Goal: Transaction & Acquisition: Purchase product/service

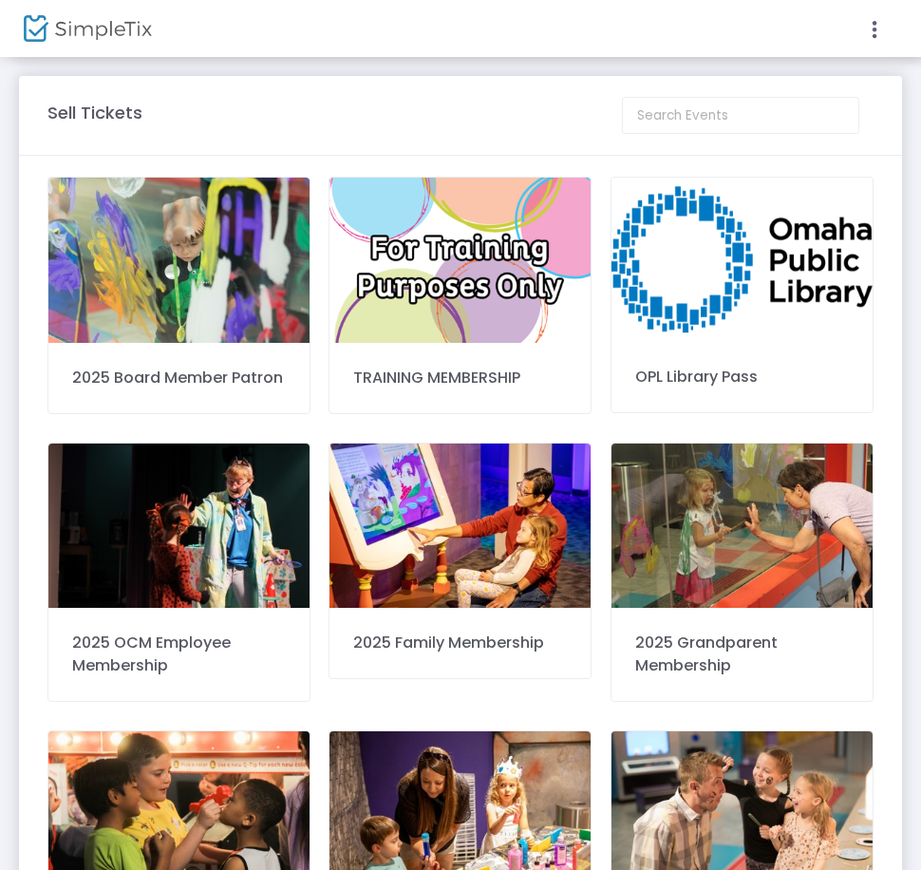
click at [682, 94] on m-panel-header "Sell Tickets" at bounding box center [460, 116] width 883 height 80
click at [713, 114] on input at bounding box center [740, 115] width 237 height 37
type input "2025 Early"
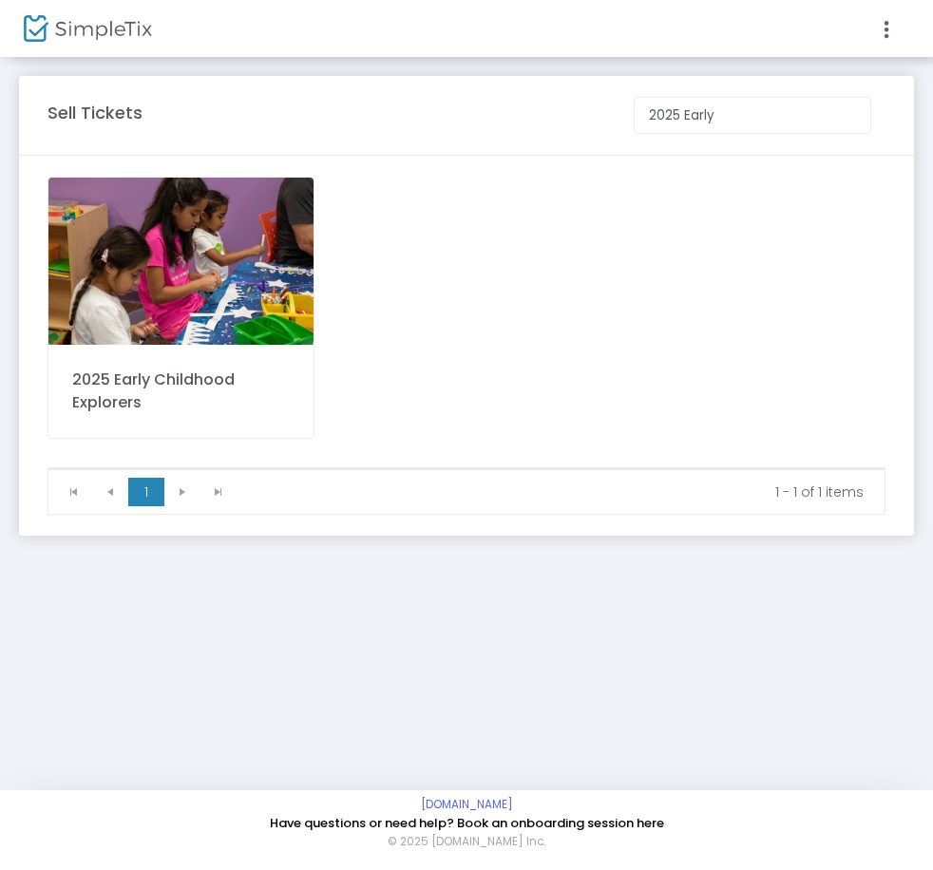
click at [186, 378] on div "2025 Early Childhood Explorers" at bounding box center [181, 392] width 218 height 46
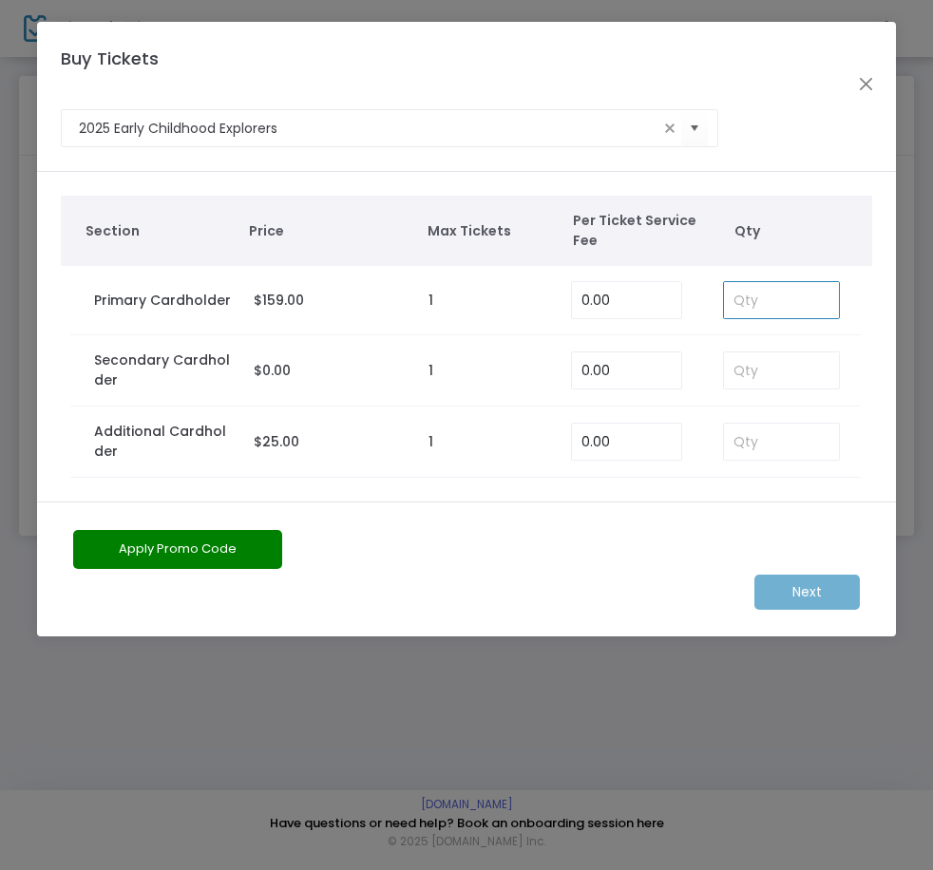
click at [778, 304] on input at bounding box center [781, 300] width 115 height 36
type input "1"
drag, startPoint x: 742, startPoint y: 370, endPoint x: 764, endPoint y: 394, distance: 33.0
click at [742, 370] on input at bounding box center [781, 370] width 115 height 36
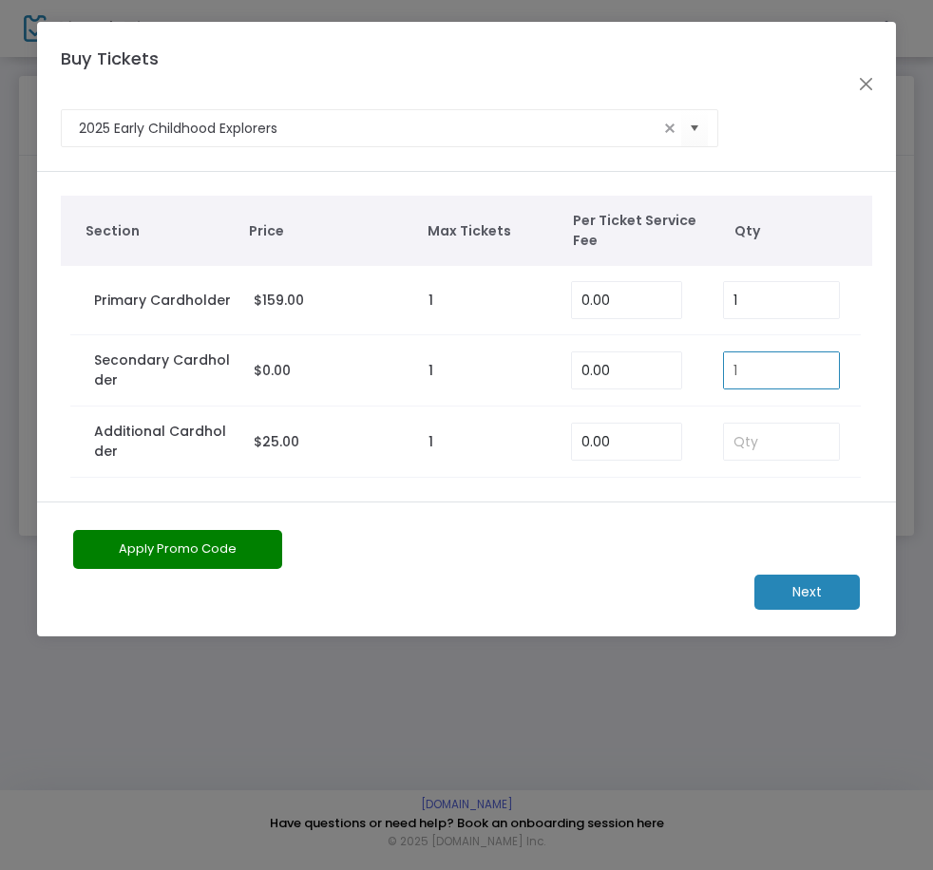
type input "1"
click at [812, 585] on m-button "Next" at bounding box center [806, 592] width 105 height 35
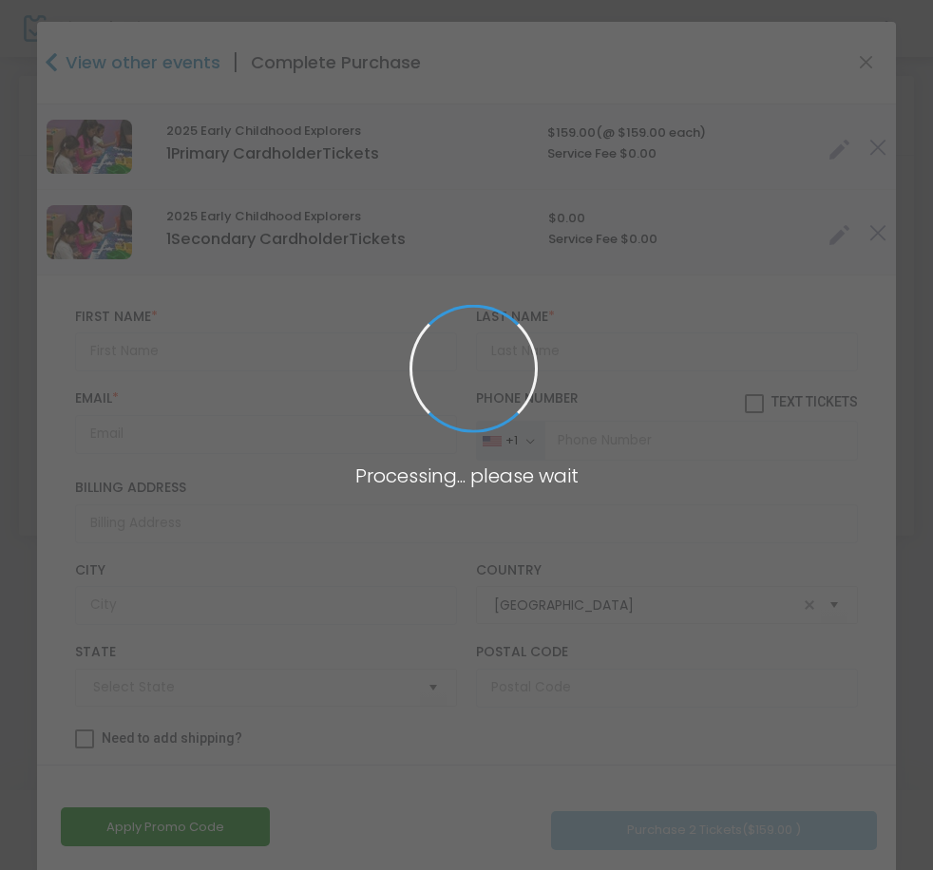
type input "[US_STATE]"
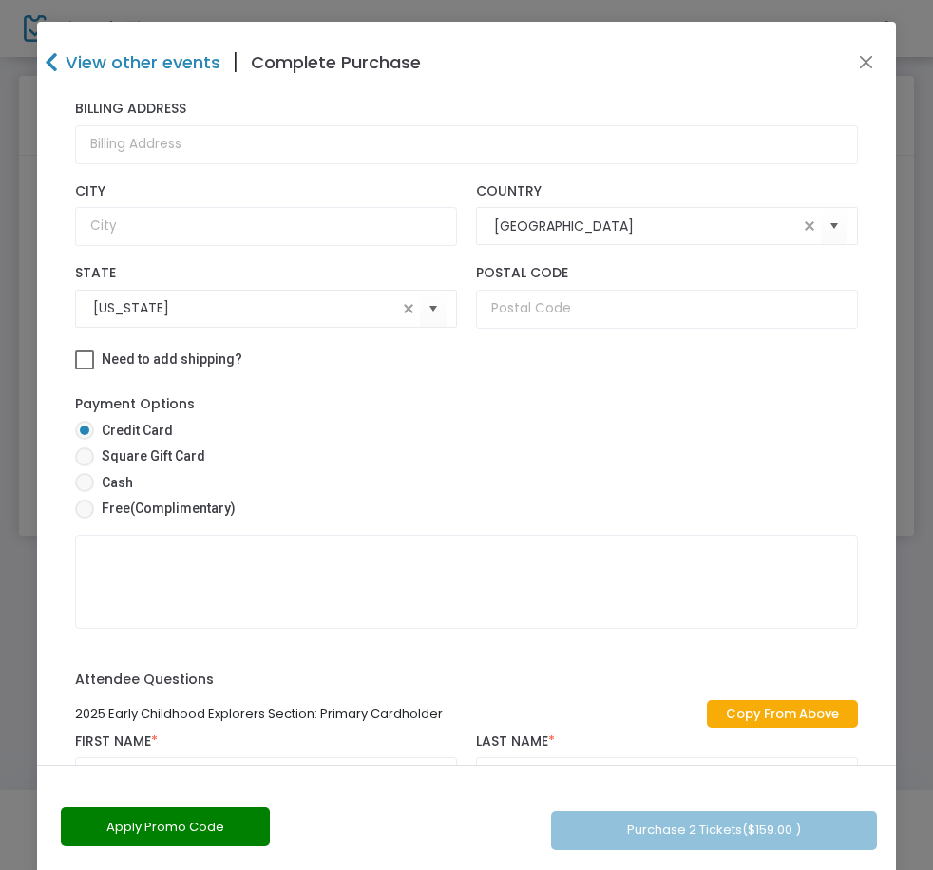
scroll to position [380, 0]
click at [218, 519] on mat-radio-button "Free (Complimentary)" at bounding box center [466, 511] width 782 height 27
click at [220, 513] on span "(Complimentary)" at bounding box center [182, 507] width 105 height 15
click at [85, 518] on input "Free (Complimentary)" at bounding box center [84, 518] width 1 height 1
radio input "true"
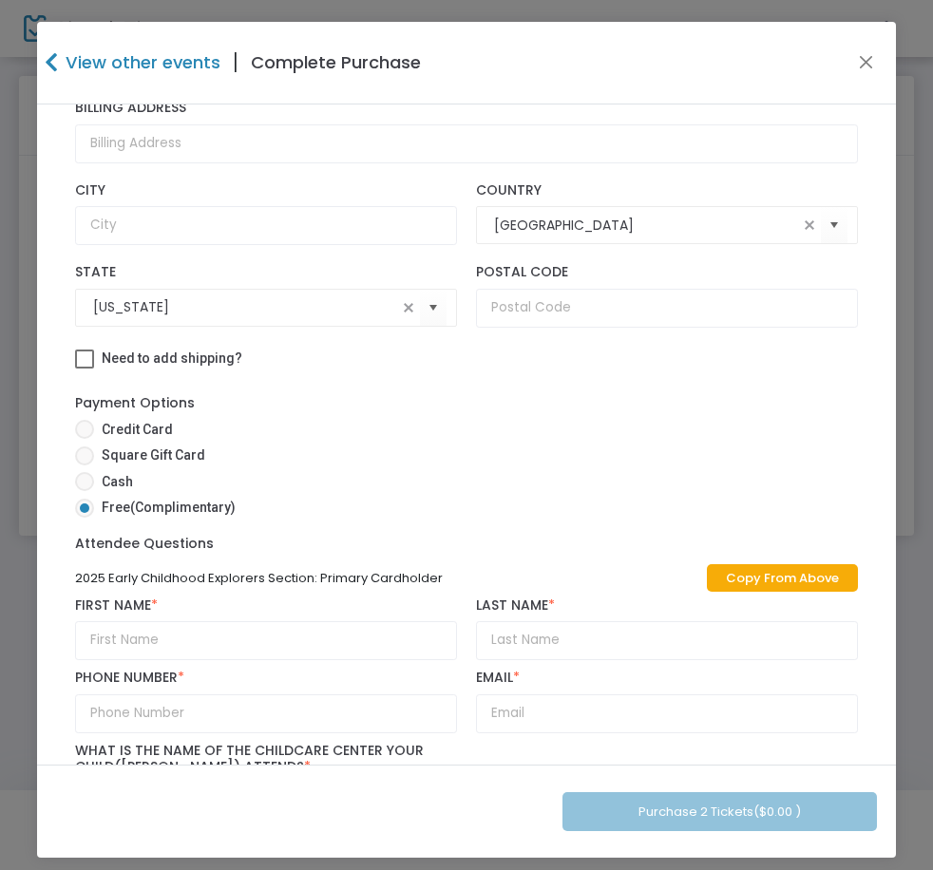
click at [728, 169] on div "Billing Address" at bounding box center [466, 131] width 801 height 82
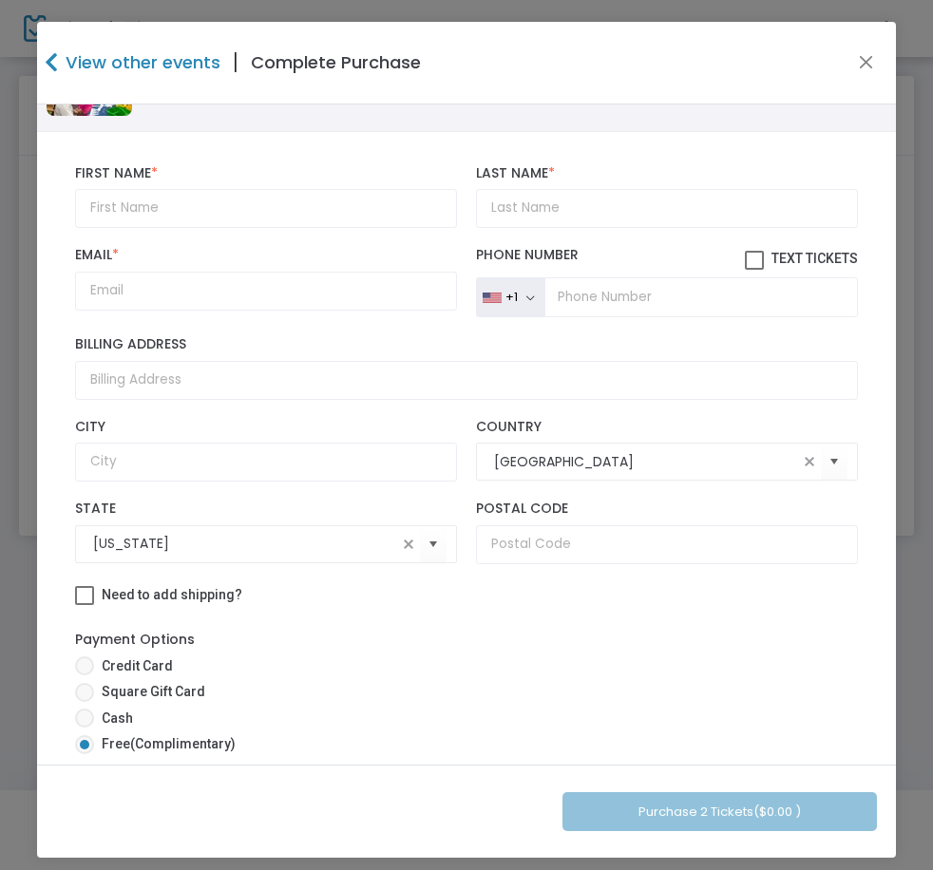
scroll to position [0, 0]
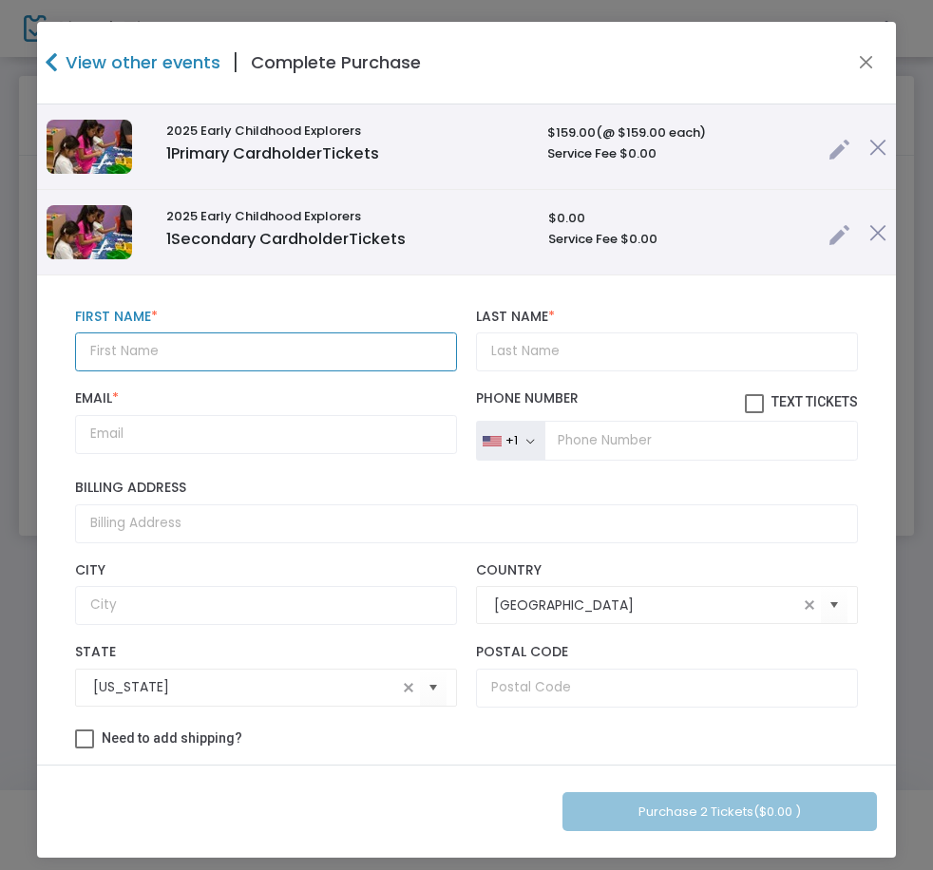
click at [136, 348] on input "text" at bounding box center [266, 351] width 382 height 39
paste input "[PERSON_NAME]"
type input "[PERSON_NAME]"
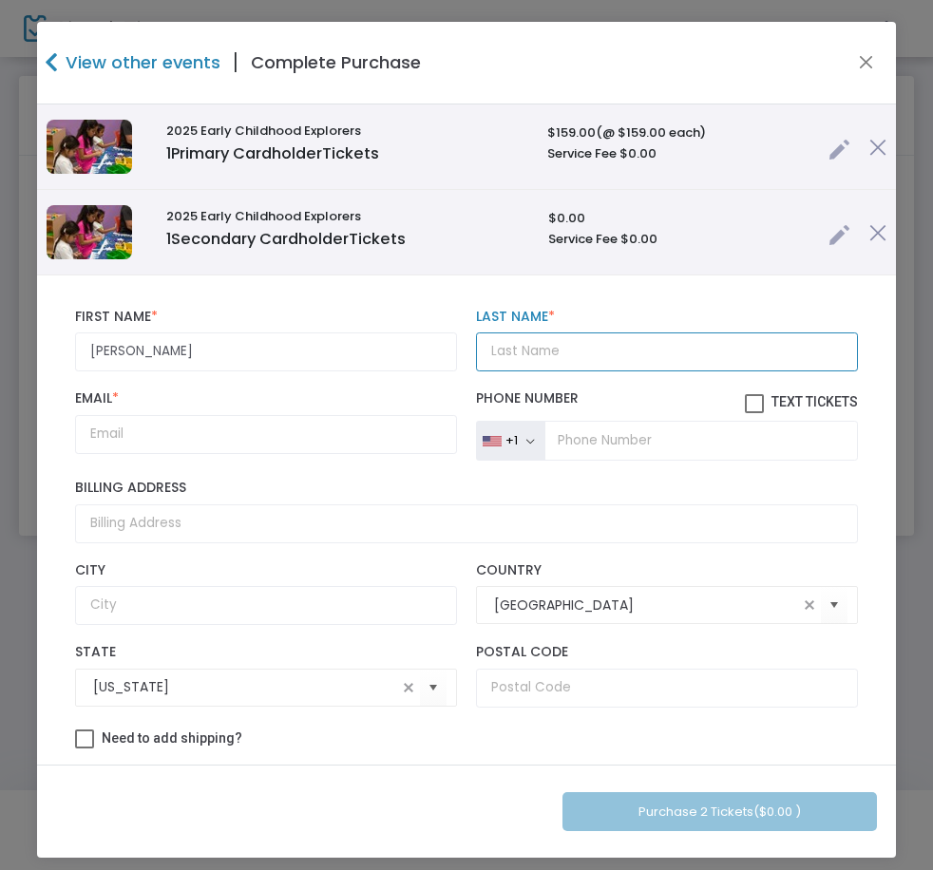
click at [600, 342] on input "Last Name *" at bounding box center [667, 351] width 382 height 39
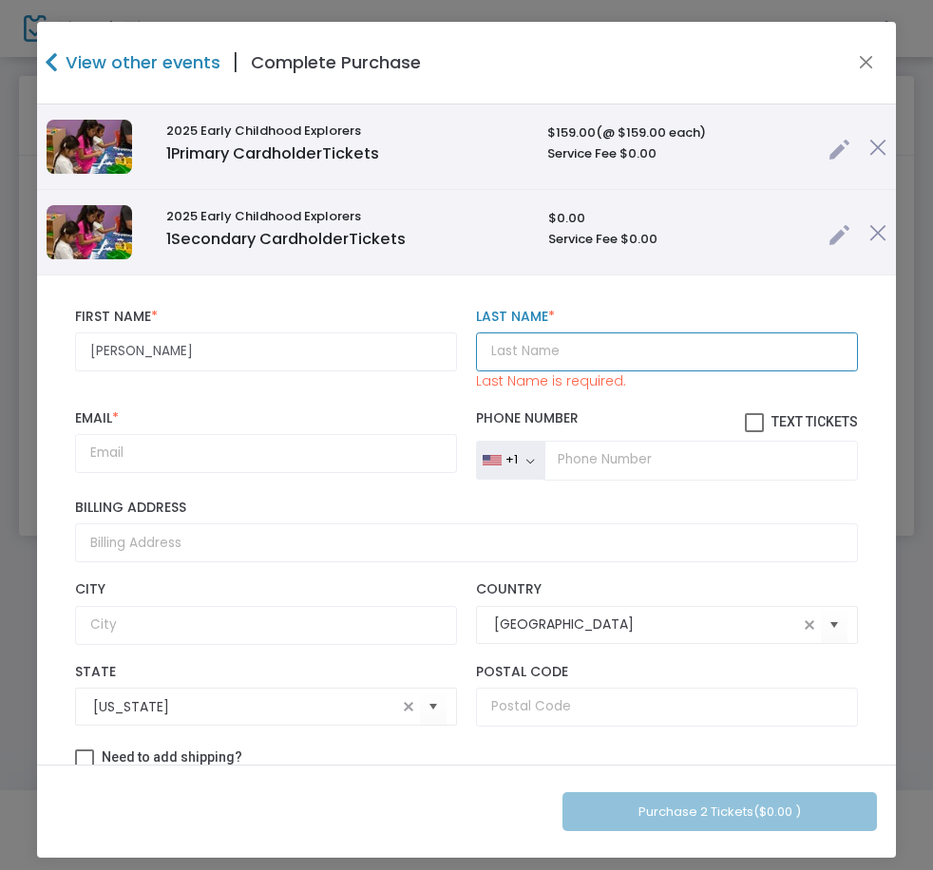
drag, startPoint x: 558, startPoint y: 361, endPoint x: 439, endPoint y: 398, distance: 124.4
click at [553, 360] on input "Last Name *" at bounding box center [667, 351] width 382 height 39
paste input "[PERSON_NAME]"
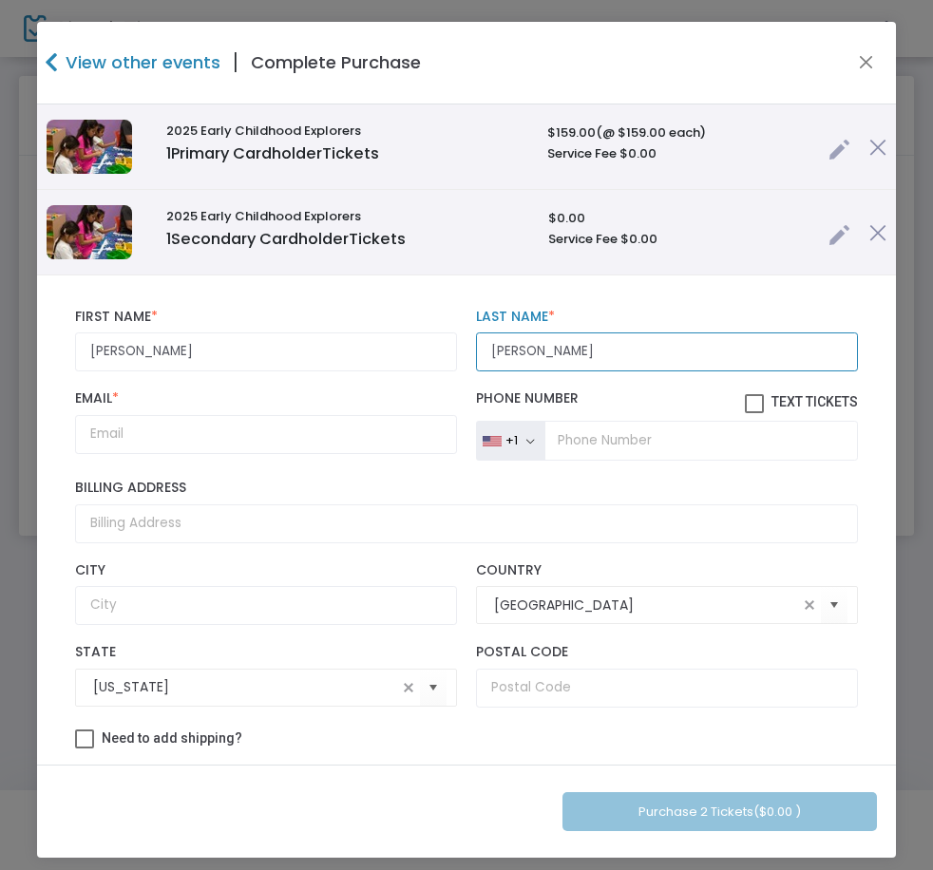
type input "[PERSON_NAME]"
drag, startPoint x: 268, startPoint y: 452, endPoint x: 258, endPoint y: 439, distance: 16.3
click at [263, 447] on div "Email * Email is required and valid." at bounding box center [266, 425] width 400 height 70
drag, startPoint x: 258, startPoint y: 439, endPoint x: 602, endPoint y: 456, distance: 344.3
click at [259, 439] on input "Email *" at bounding box center [266, 434] width 382 height 39
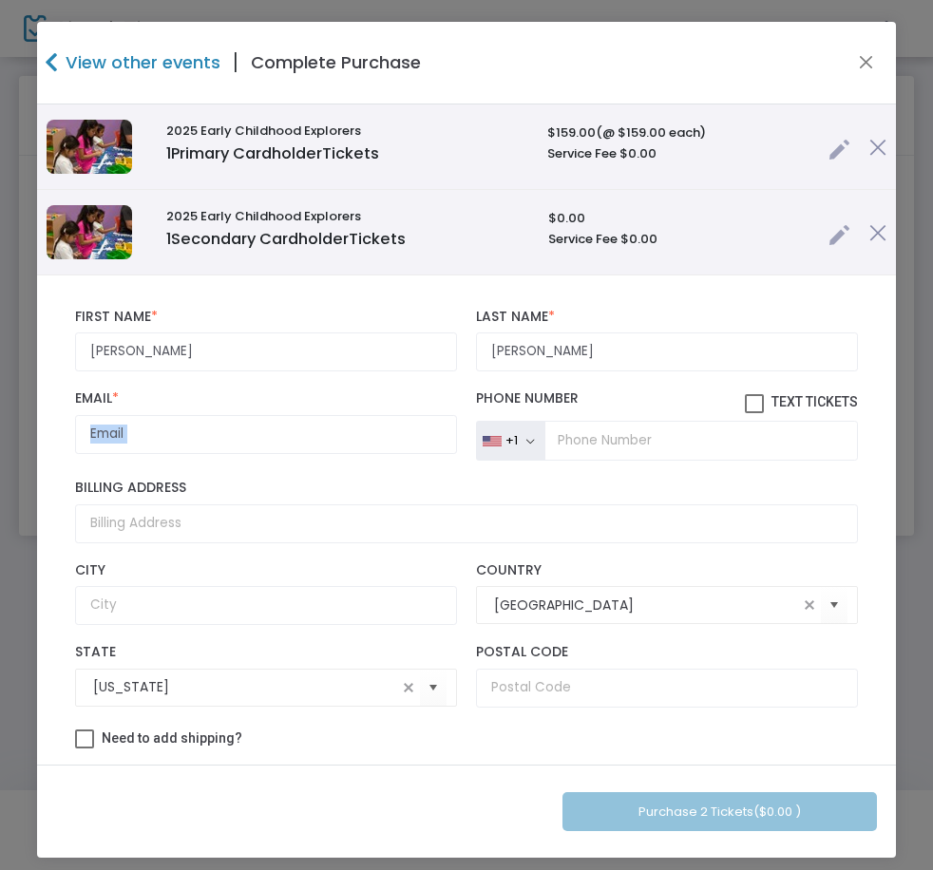
click at [214, 448] on input "Email *" at bounding box center [266, 434] width 382 height 39
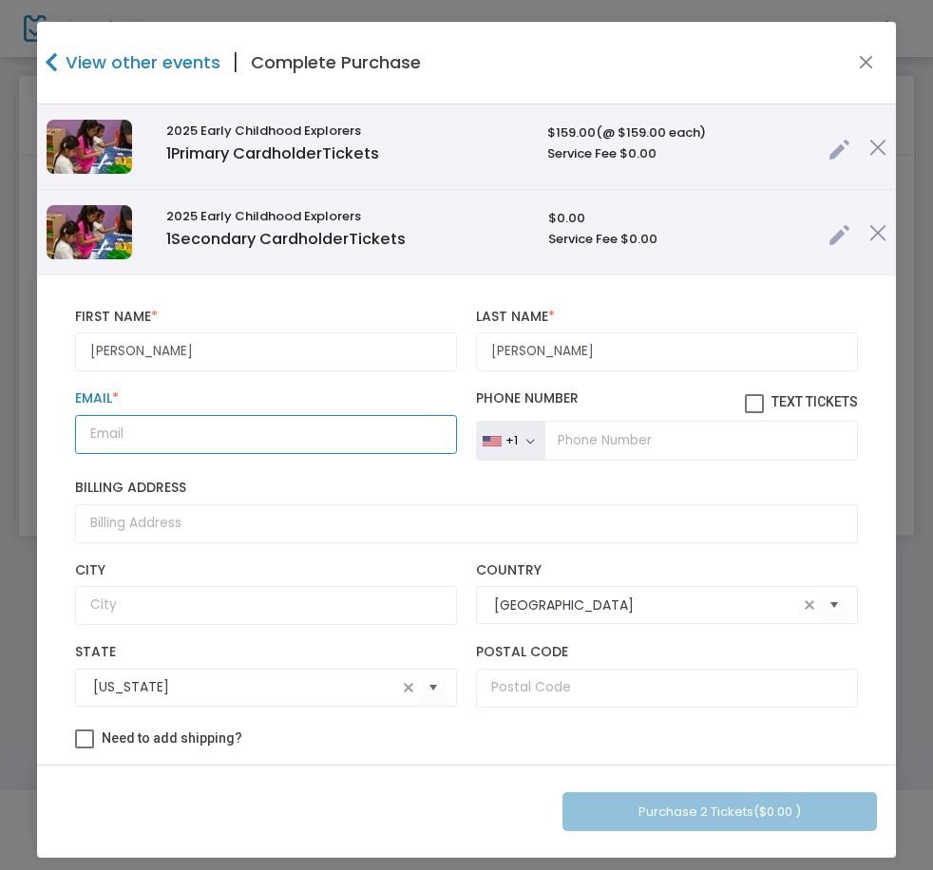
drag, startPoint x: 214, startPoint y: 448, endPoint x: 213, endPoint y: 438, distance: 10.5
click at [214, 448] on input "Email *" at bounding box center [266, 434] width 382 height 39
click at [213, 432] on input "Email *" at bounding box center [266, 434] width 382 height 39
paste input "[EMAIL_ADDRESS][DOMAIN_NAME]"
type input "[EMAIL_ADDRESS][DOMAIN_NAME]"
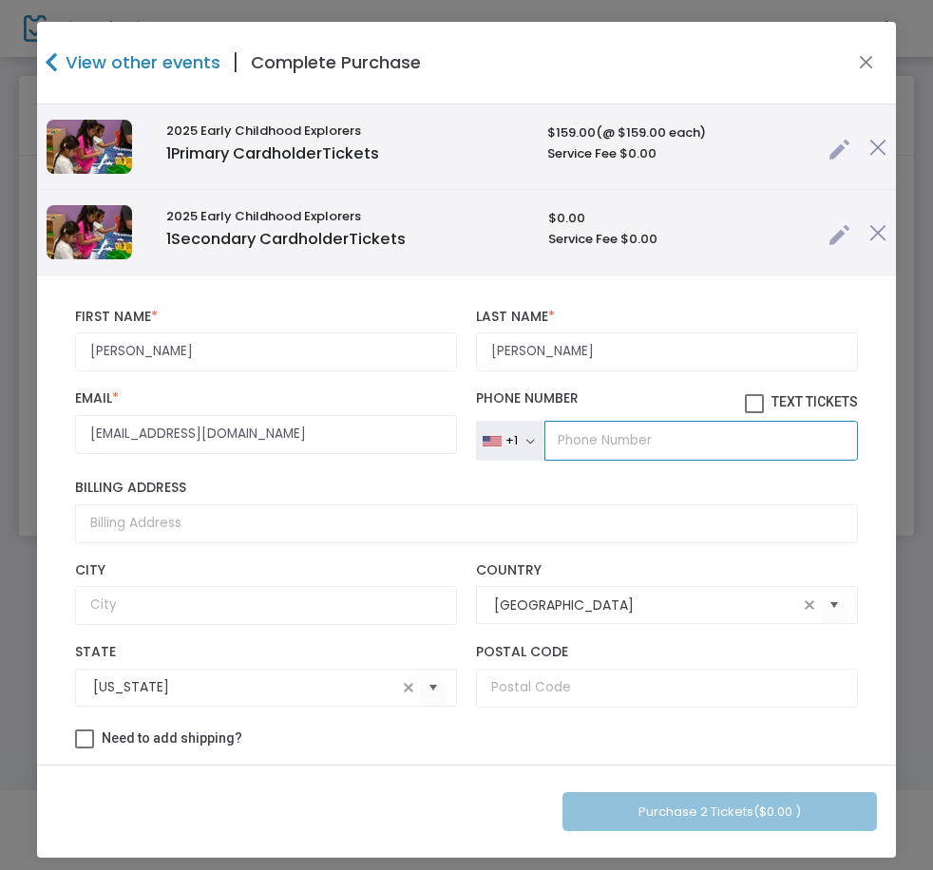
click at [589, 452] on input "tel" at bounding box center [700, 441] width 313 height 40
paste input "[PHONE_NUMBER]"
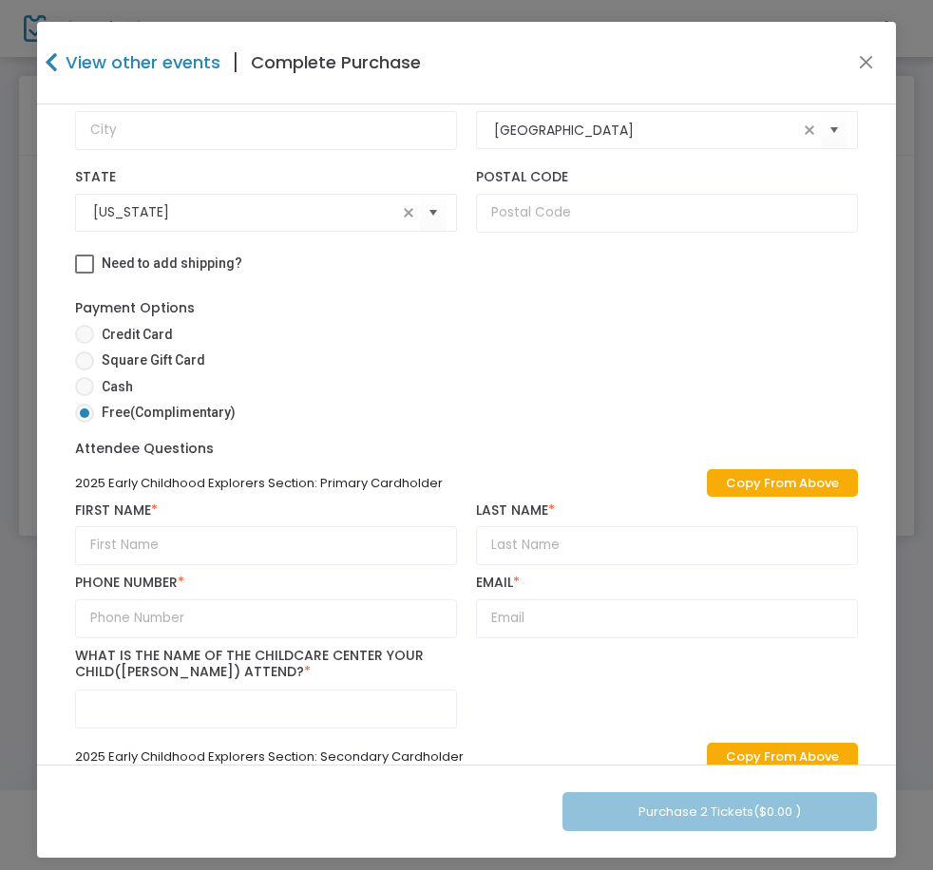
scroll to position [730, 0]
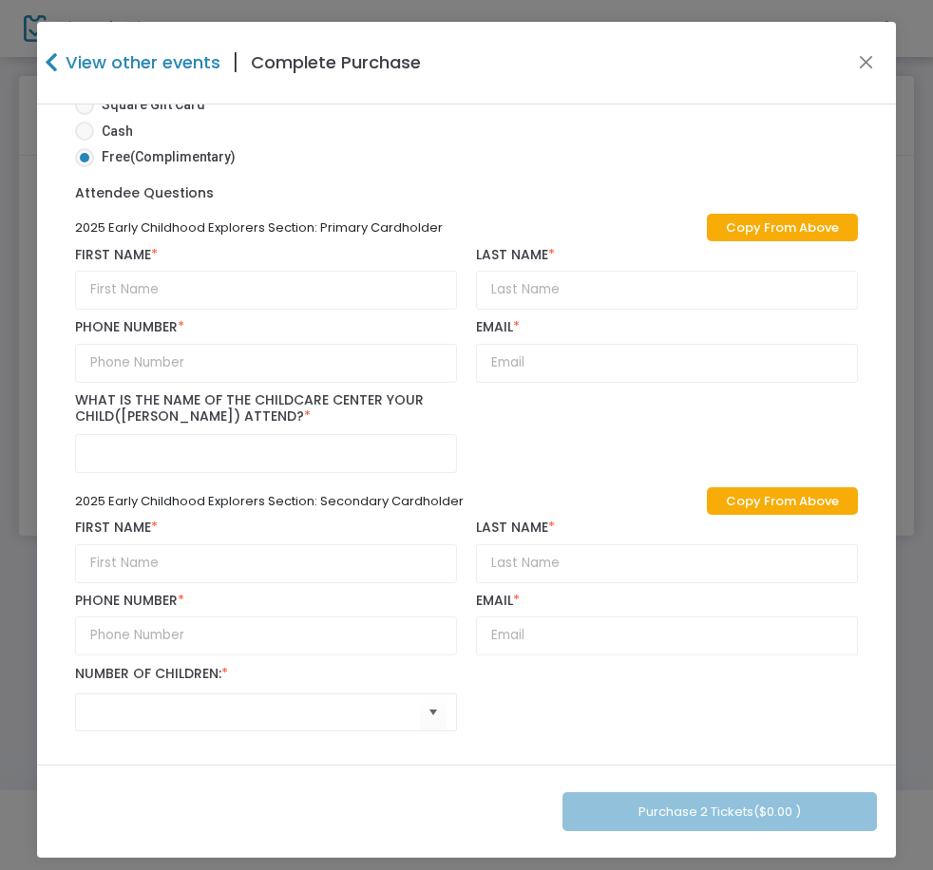
type input "[PHONE_NUMBER]"
click at [716, 238] on link "Copy From Above" at bounding box center [782, 228] width 151 height 28
click at [730, 498] on link "Copy From Above" at bounding box center [782, 501] width 151 height 28
click at [220, 442] on input "text" at bounding box center [266, 453] width 382 height 39
paste input "The Learning Community Center of [GEOGRAPHIC_DATA]"
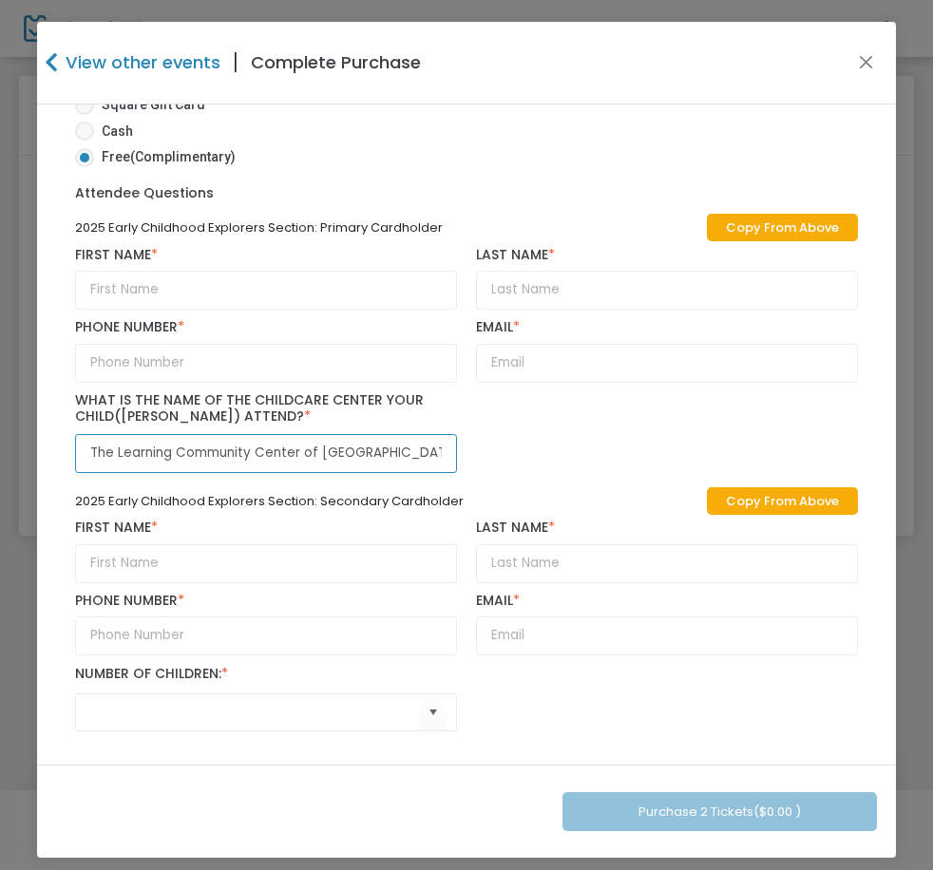
type input "The Learning Community Center of [GEOGRAPHIC_DATA]"
click at [443, 740] on div "2025 Early Childhood Explorers Section: Primary Cardholder Copy From Above Firs…" at bounding box center [466, 474] width 801 height 531
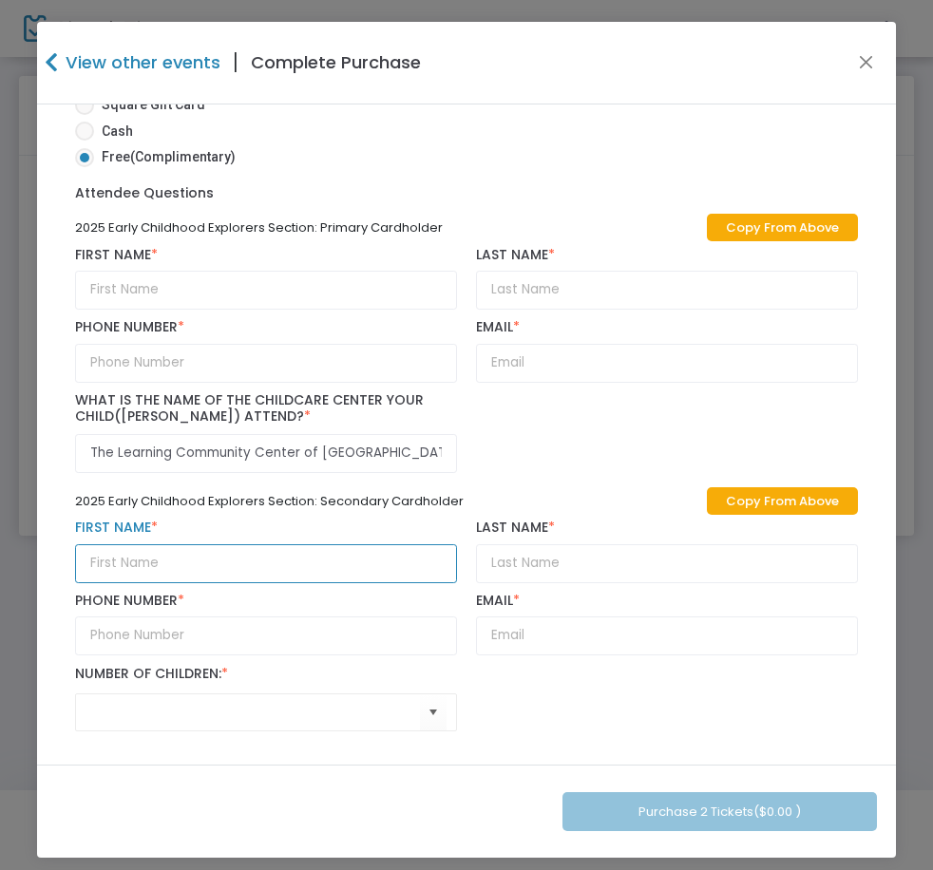
click at [320, 559] on input "text" at bounding box center [266, 563] width 382 height 39
click at [319, 560] on input "[PERSON_NAME]" at bounding box center [266, 563] width 382 height 39
paste input "[PERSON_NAME]"
type input "[PERSON_NAME]"
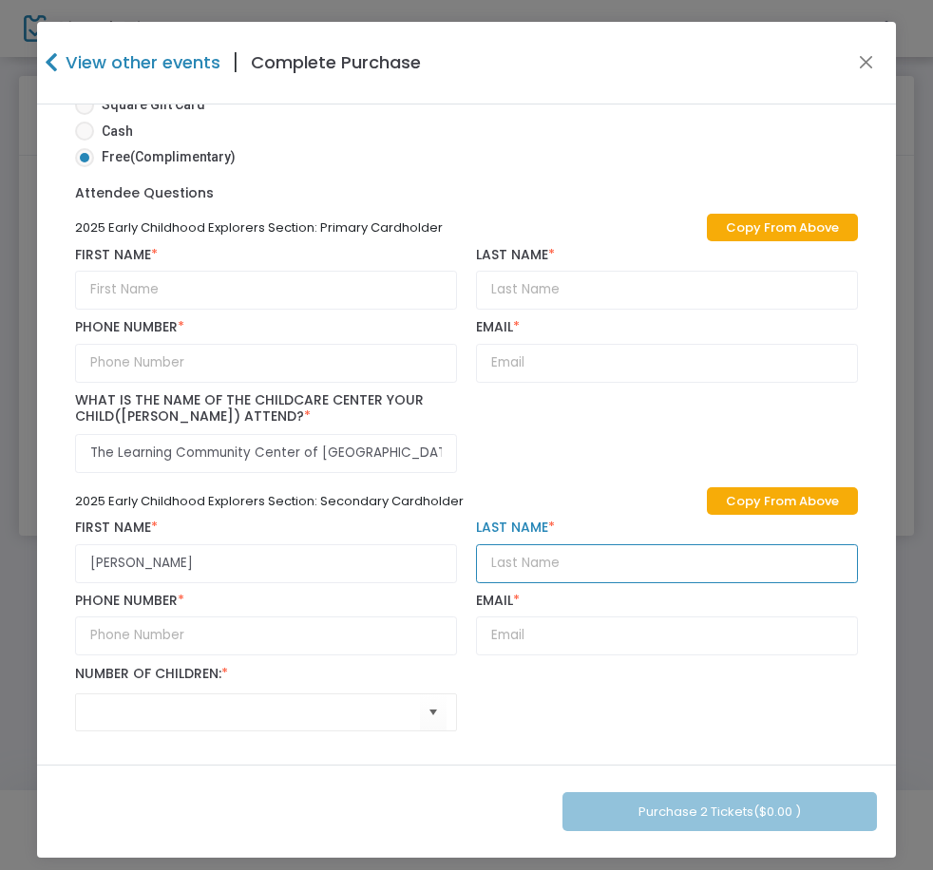
click at [594, 549] on input "text" at bounding box center [667, 563] width 382 height 39
click at [593, 549] on input "text" at bounding box center [667, 563] width 382 height 39
paste input "[PERSON_NAME]"
type input "[PERSON_NAME]"
drag, startPoint x: 422, startPoint y: 706, endPoint x: 413, endPoint y: 697, distance: 12.1
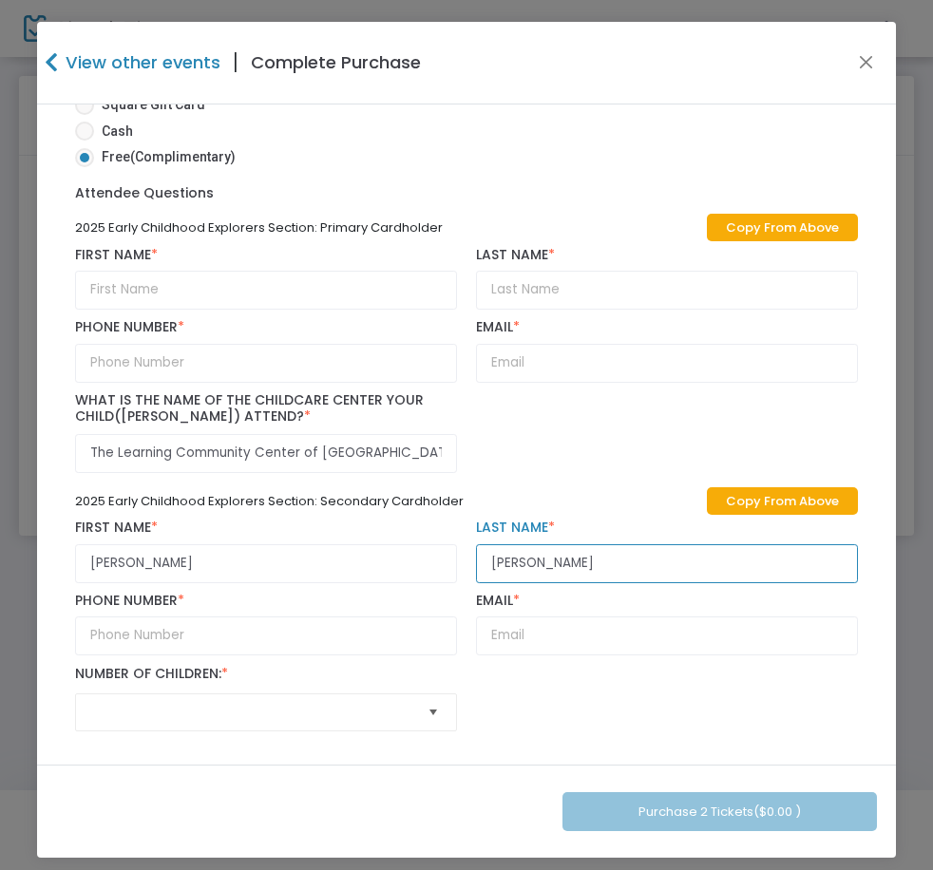
click at [421, 706] on span "Select" at bounding box center [433, 711] width 31 height 31
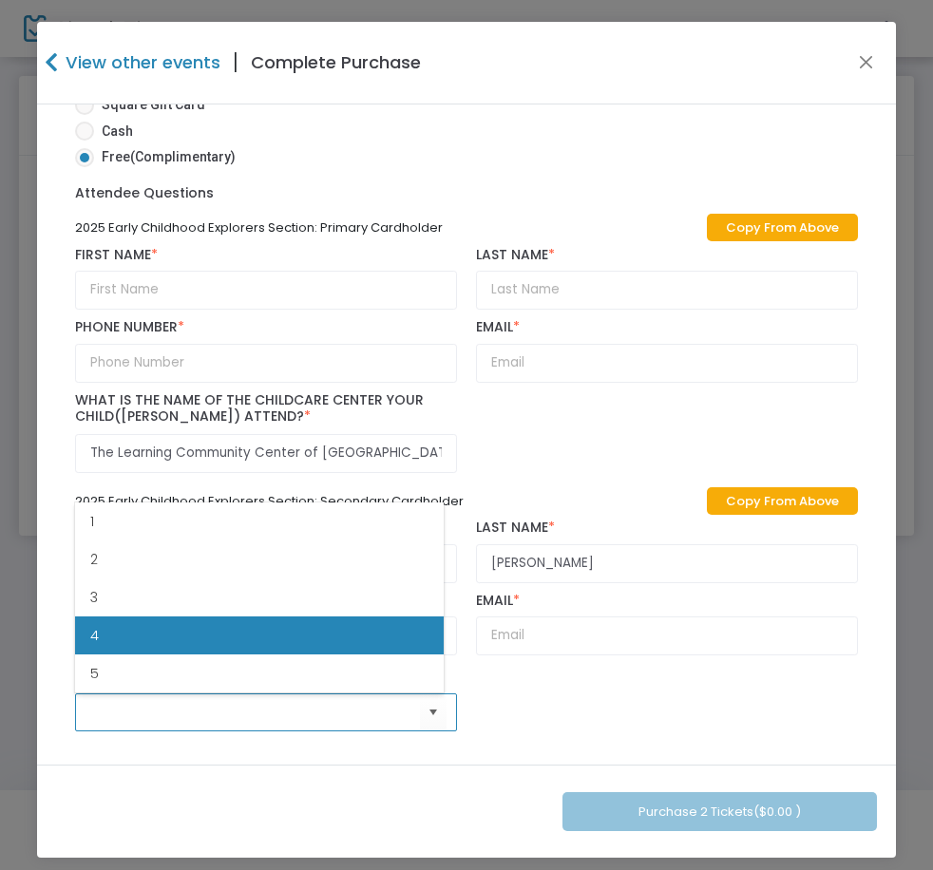
click at [166, 624] on li "4" at bounding box center [259, 635] width 369 height 38
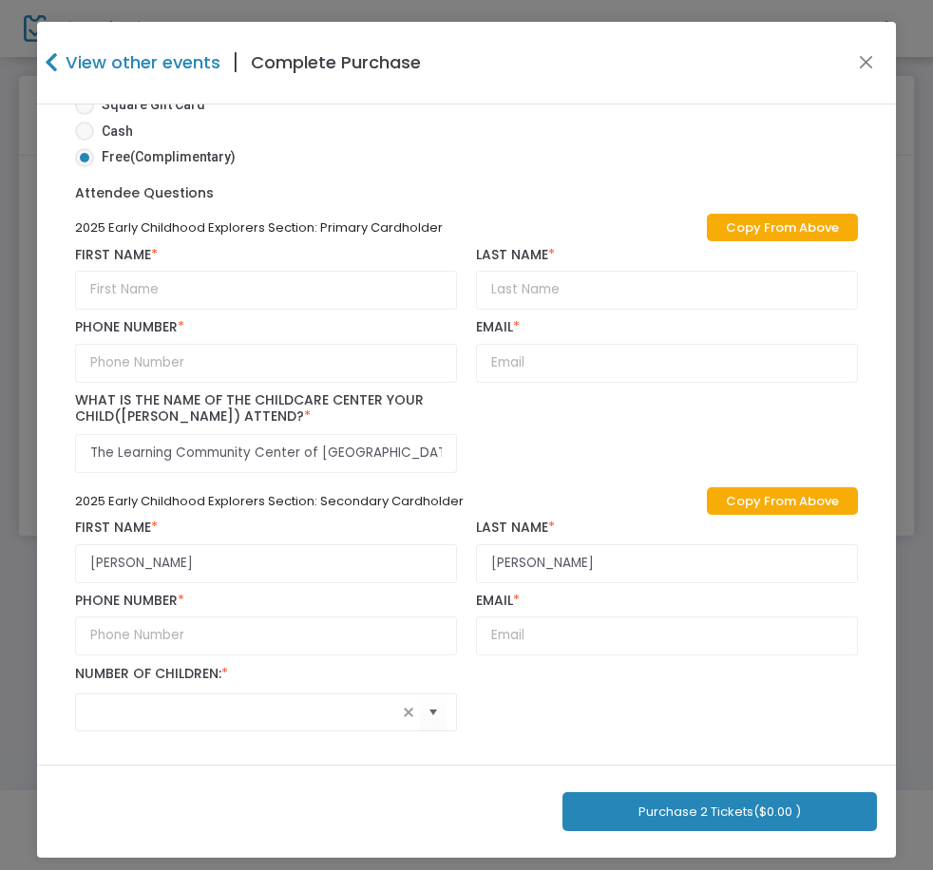
click at [701, 787] on div "Purchase 2 Tickets ($0.00 )" at bounding box center [466, 812] width 858 height 94
click at [733, 820] on button "Purchase 2 Tickets ($0.00 )" at bounding box center [719, 811] width 314 height 39
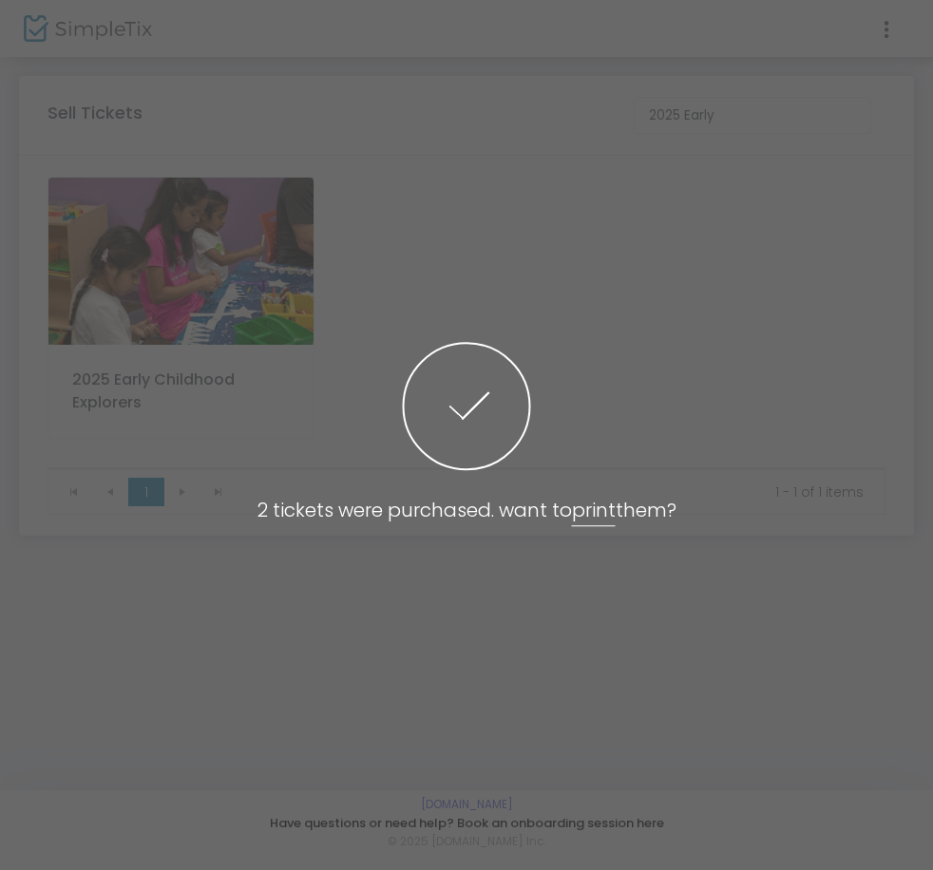
click at [168, 237] on span at bounding box center [466, 435] width 933 height 870
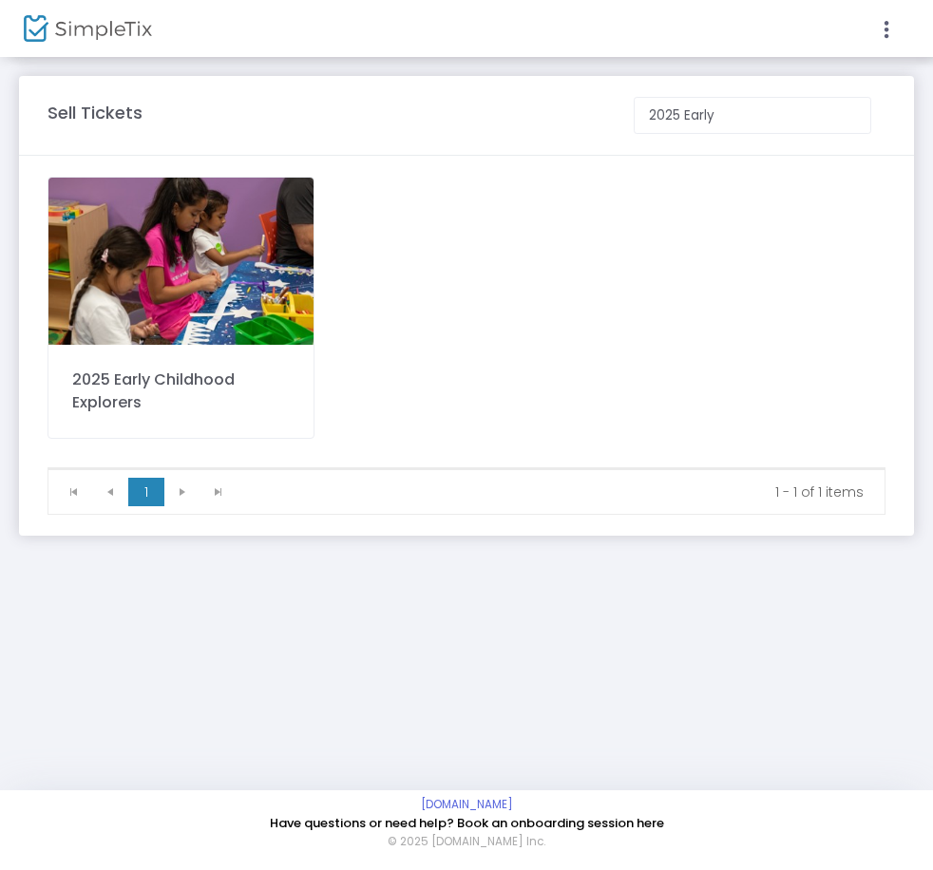
click at [212, 238] on img at bounding box center [180, 261] width 265 height 167
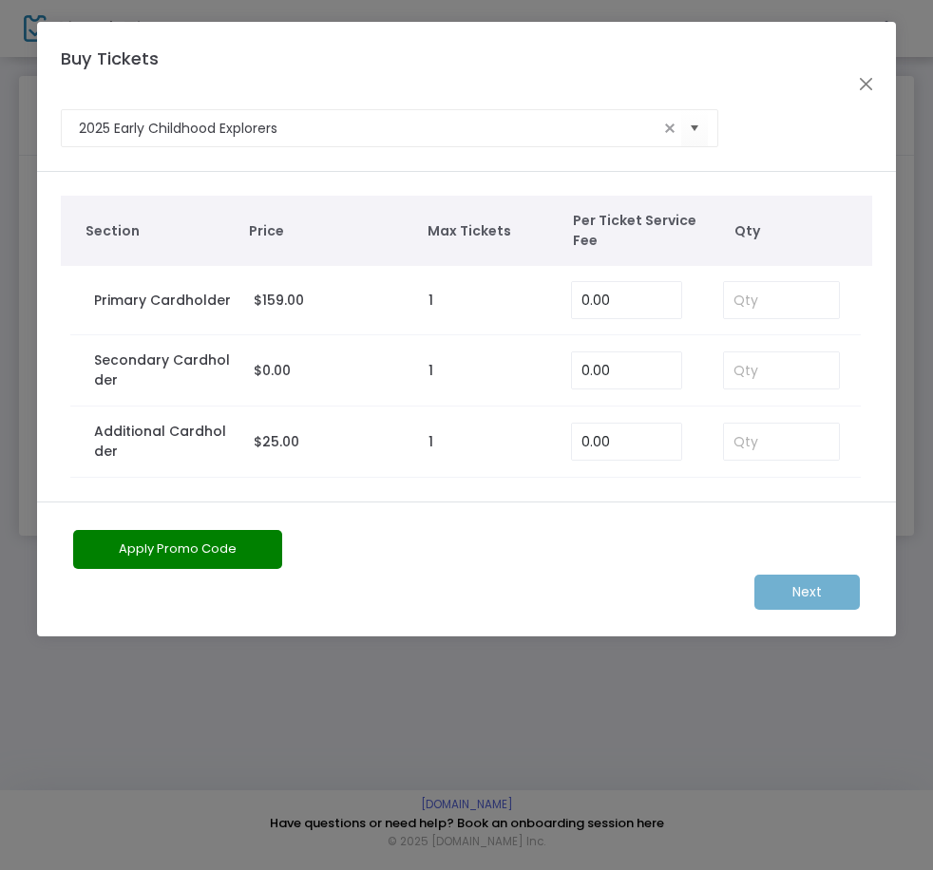
click at [807, 322] on td at bounding box center [782, 300] width 157 height 69
click at [800, 305] on input at bounding box center [781, 300] width 115 height 36
type input "1"
click at [804, 363] on input at bounding box center [781, 370] width 115 height 36
type input "1"
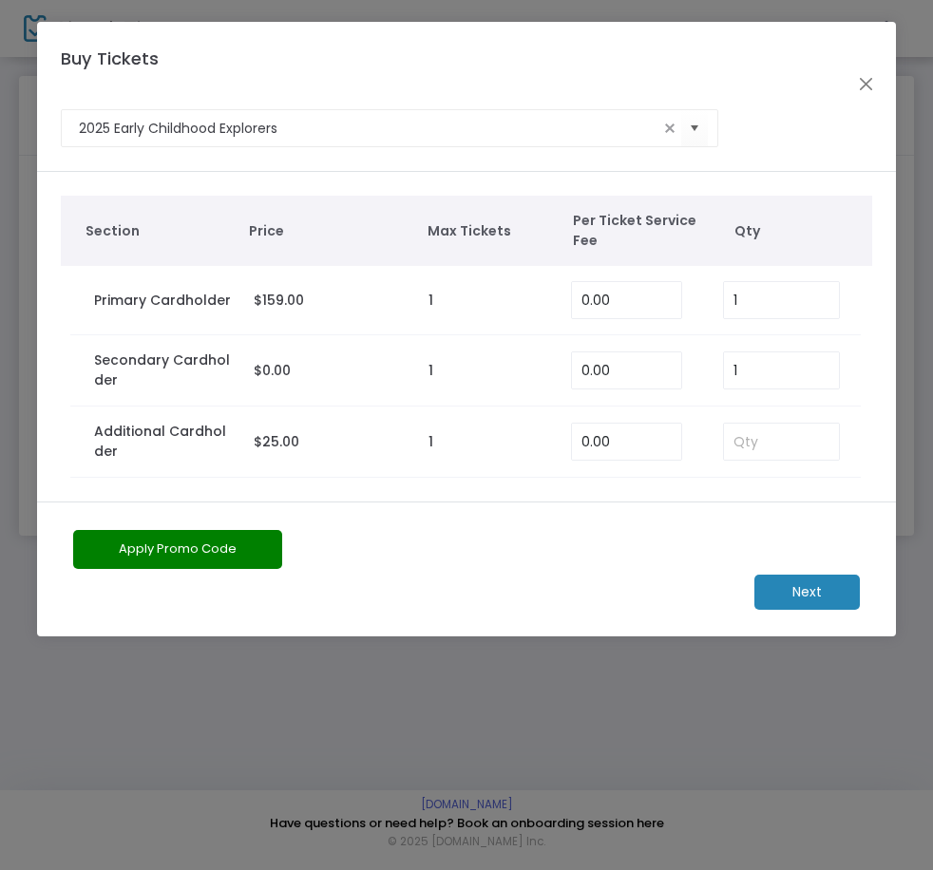
click at [784, 576] on m-button "Next" at bounding box center [806, 592] width 105 height 35
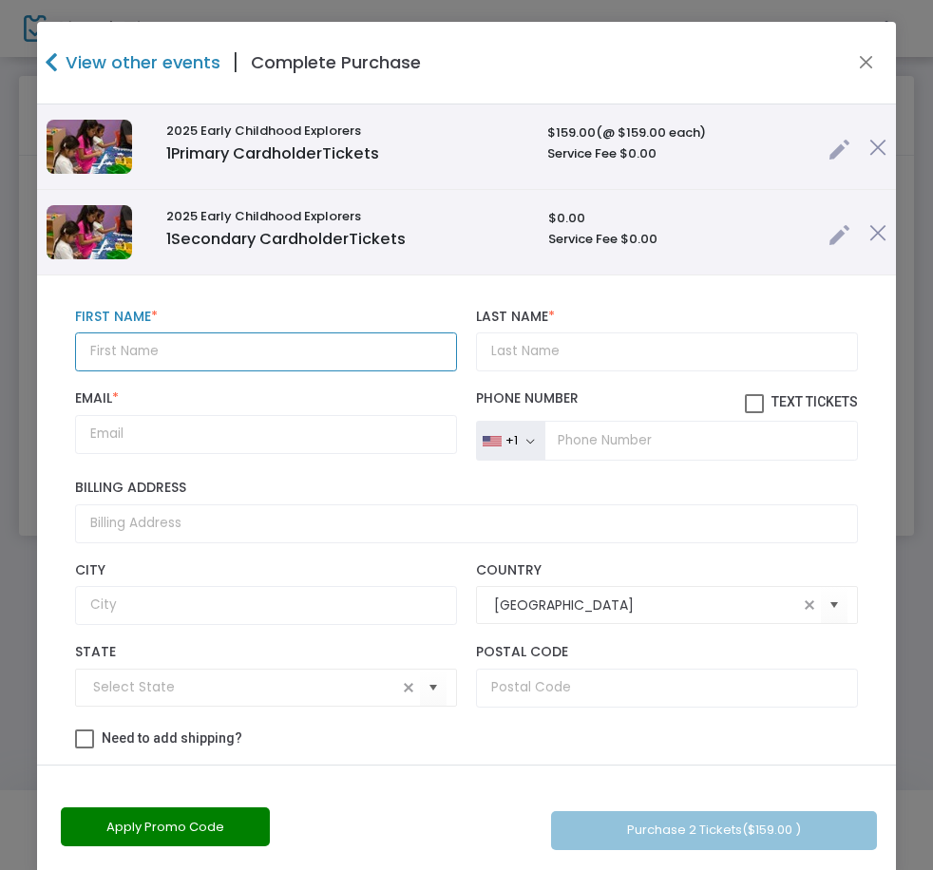
click at [220, 357] on input "text" at bounding box center [266, 351] width 382 height 39
paste input "Delesha"
type input "Delesha"
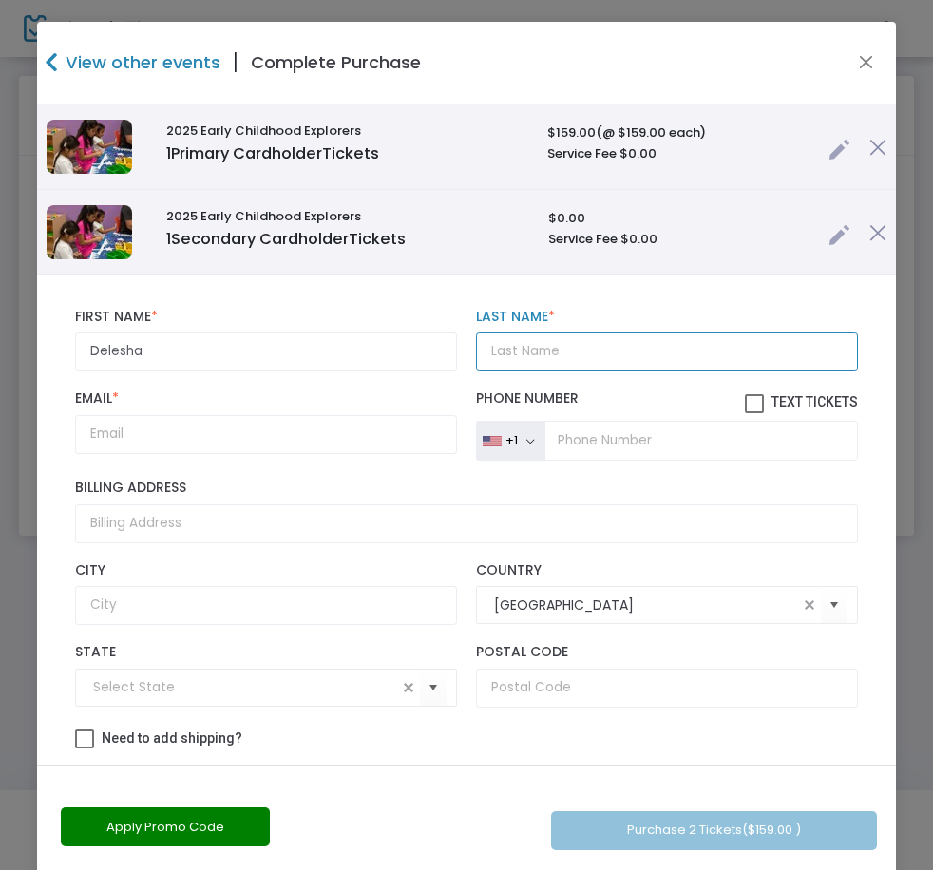
click at [598, 341] on input "Last Name *" at bounding box center [667, 351] width 382 height 39
paste input "[PERSON_NAME]"
type input "[PERSON_NAME]"
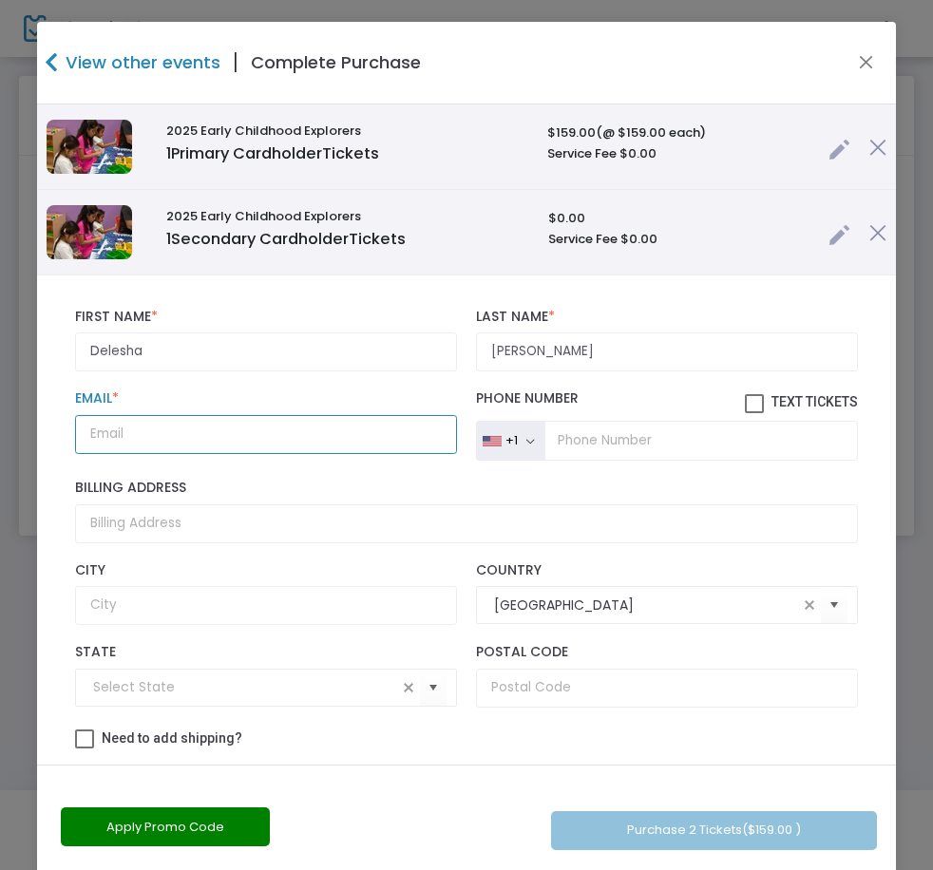
click at [220, 441] on input "Email *" at bounding box center [266, 434] width 382 height 39
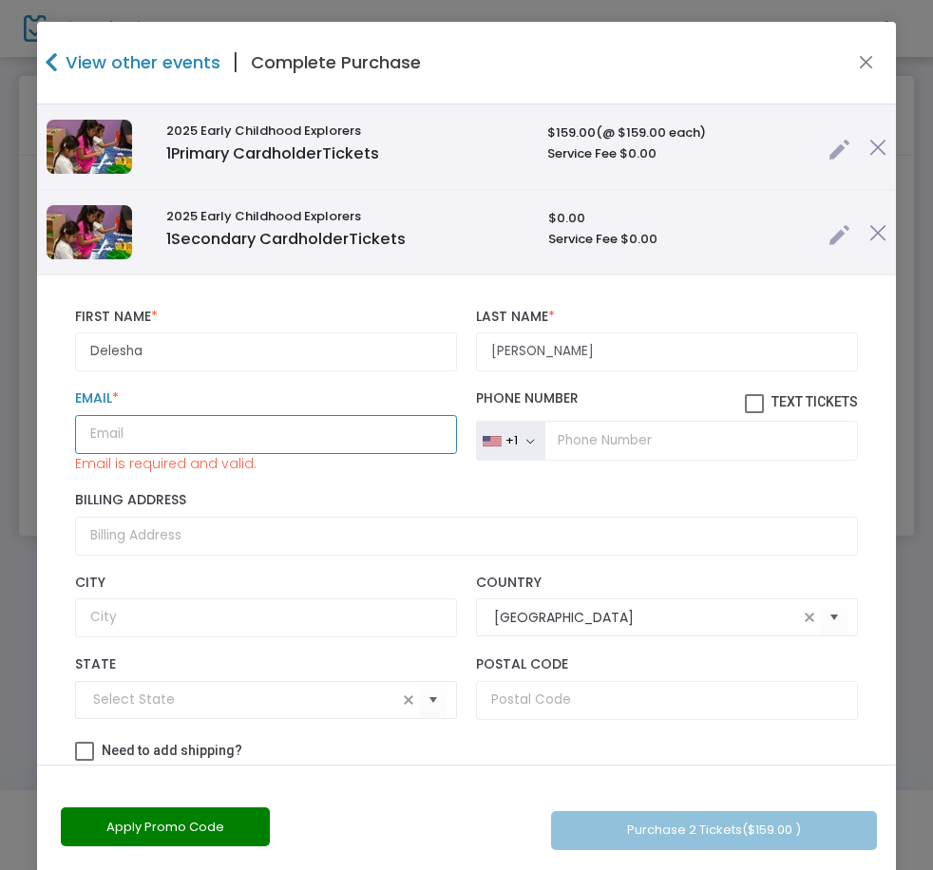
click at [368, 415] on input "Email *" at bounding box center [266, 434] width 382 height 39
paste input "[EMAIL_ADDRESS][DOMAIN_NAME]"
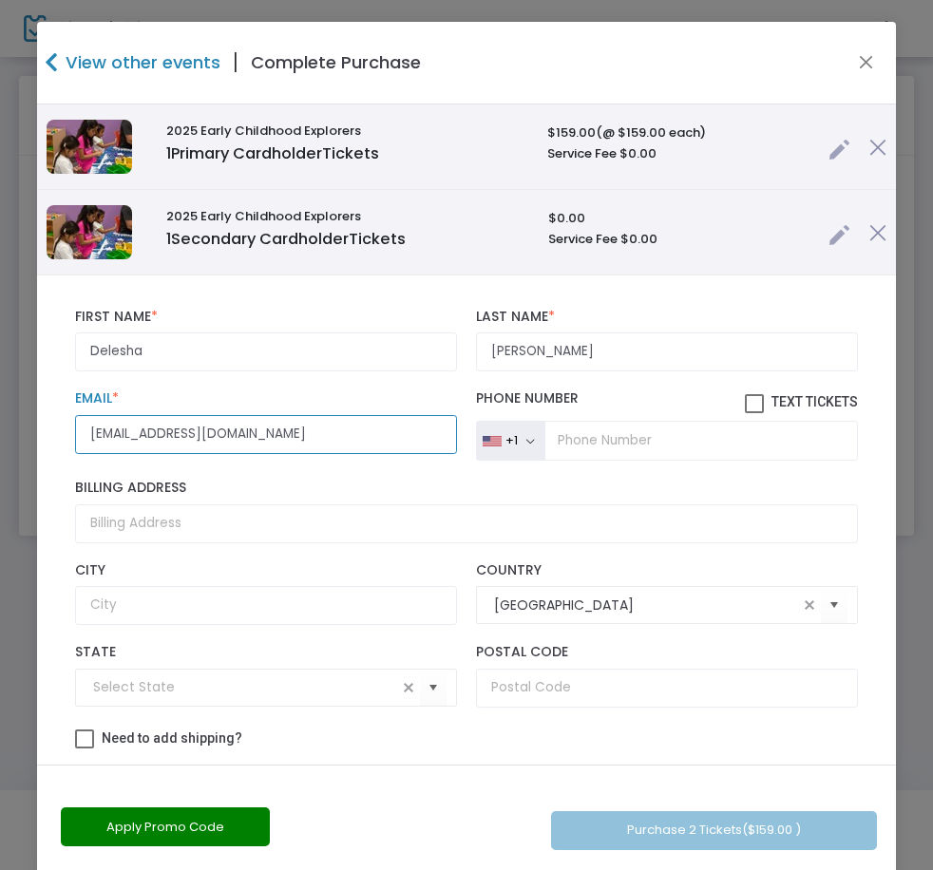
type input "[EMAIL_ADDRESS][DOMAIN_NAME]"
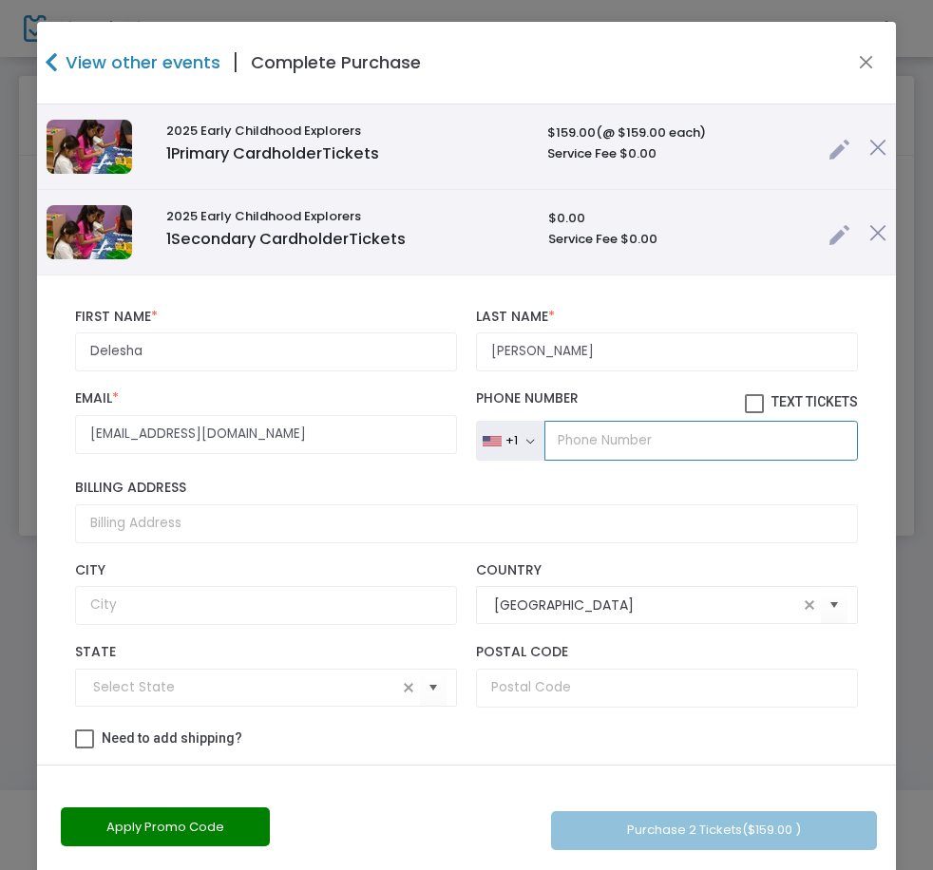
click at [610, 439] on input "tel" at bounding box center [700, 441] width 313 height 40
paste input "[PHONE_NUMBER]"
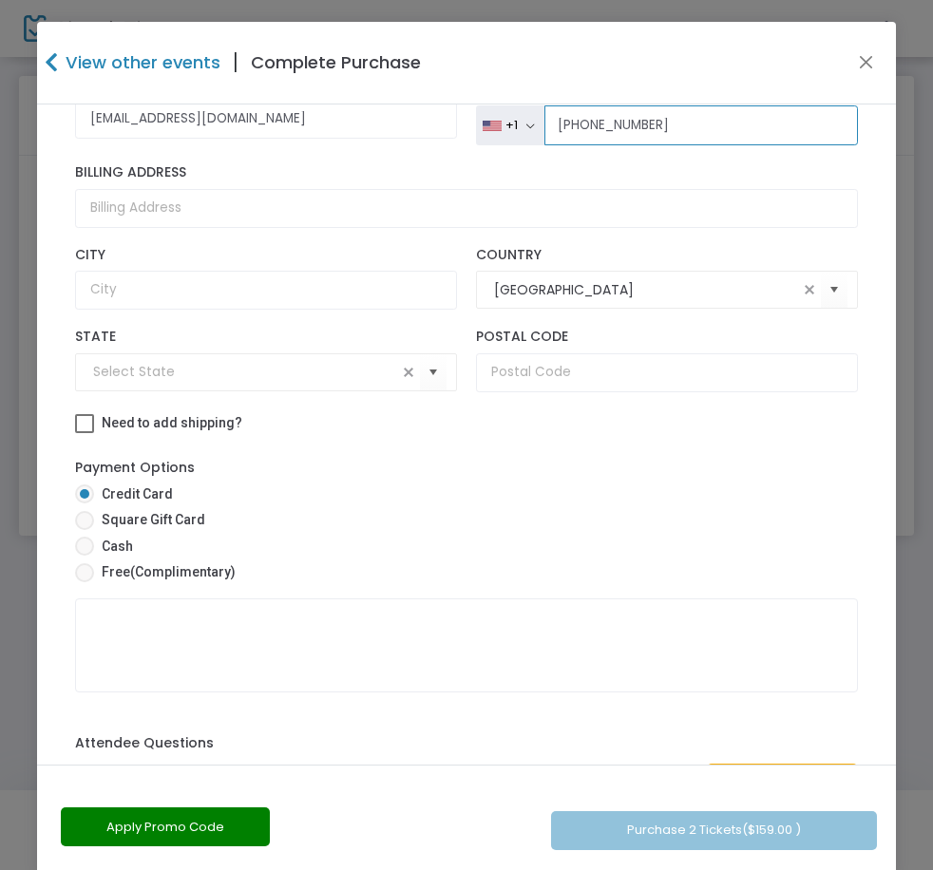
scroll to position [380, 0]
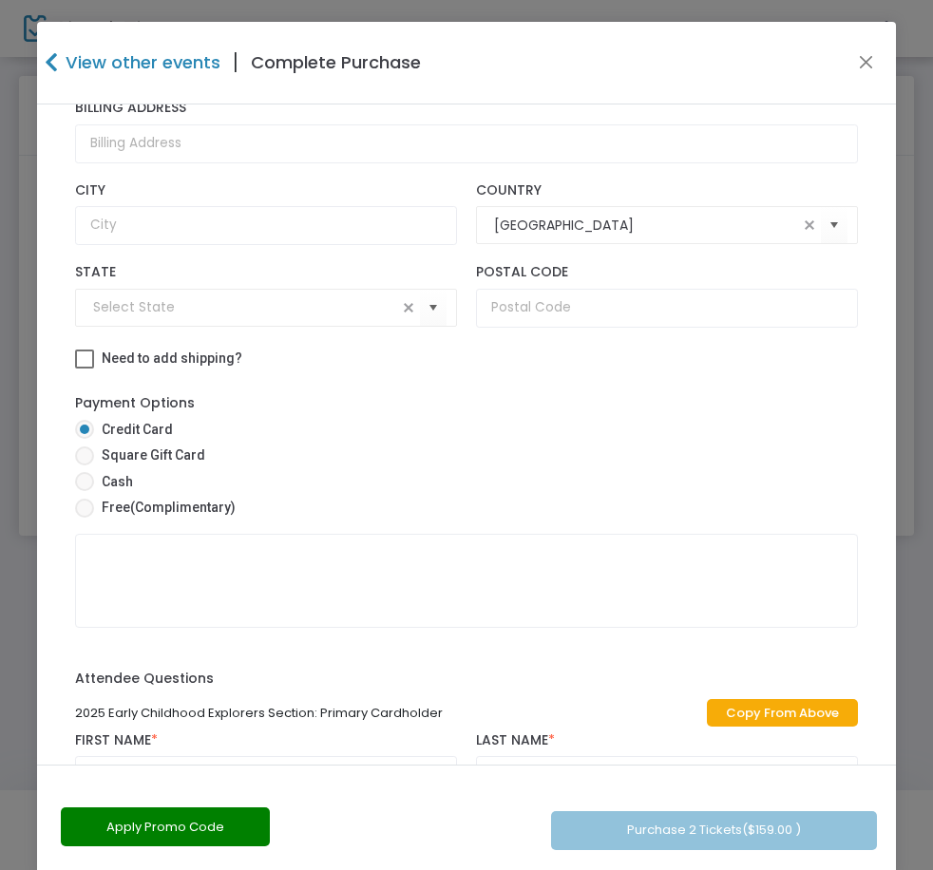
type input "[PHONE_NUMBER]"
click at [187, 512] on span "(Complimentary)" at bounding box center [182, 507] width 105 height 15
click at [85, 518] on input "Free (Complimentary)" at bounding box center [84, 518] width 1 height 1
radio input "true"
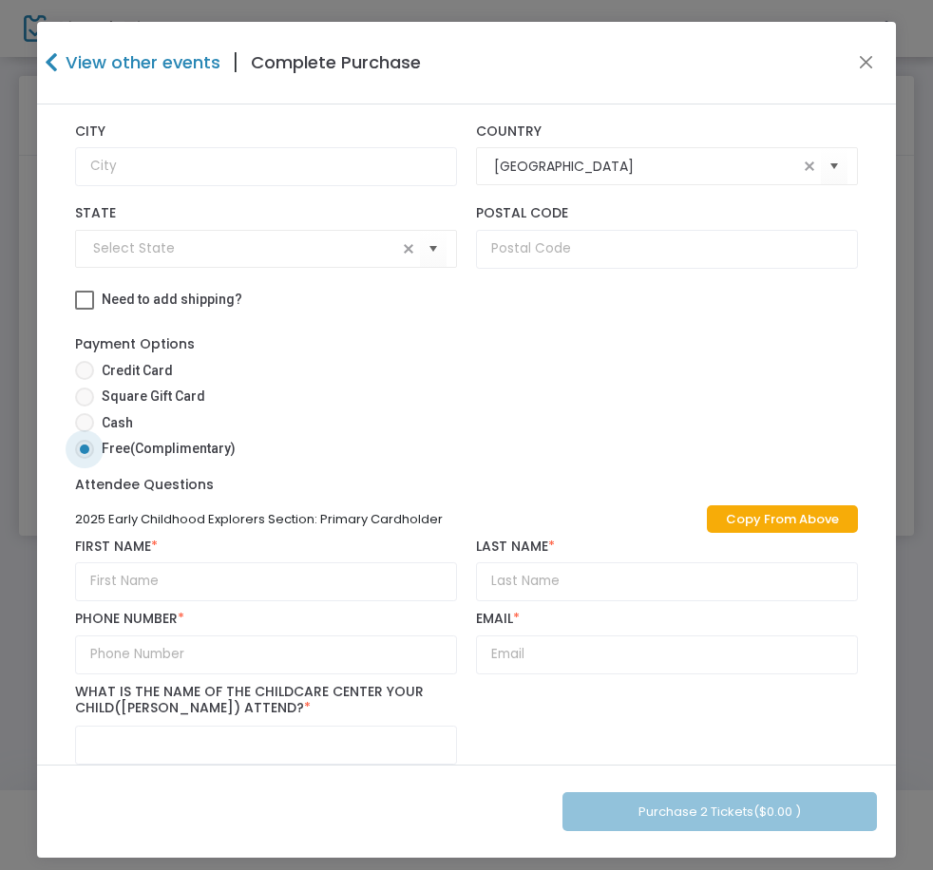
scroll to position [665, 0]
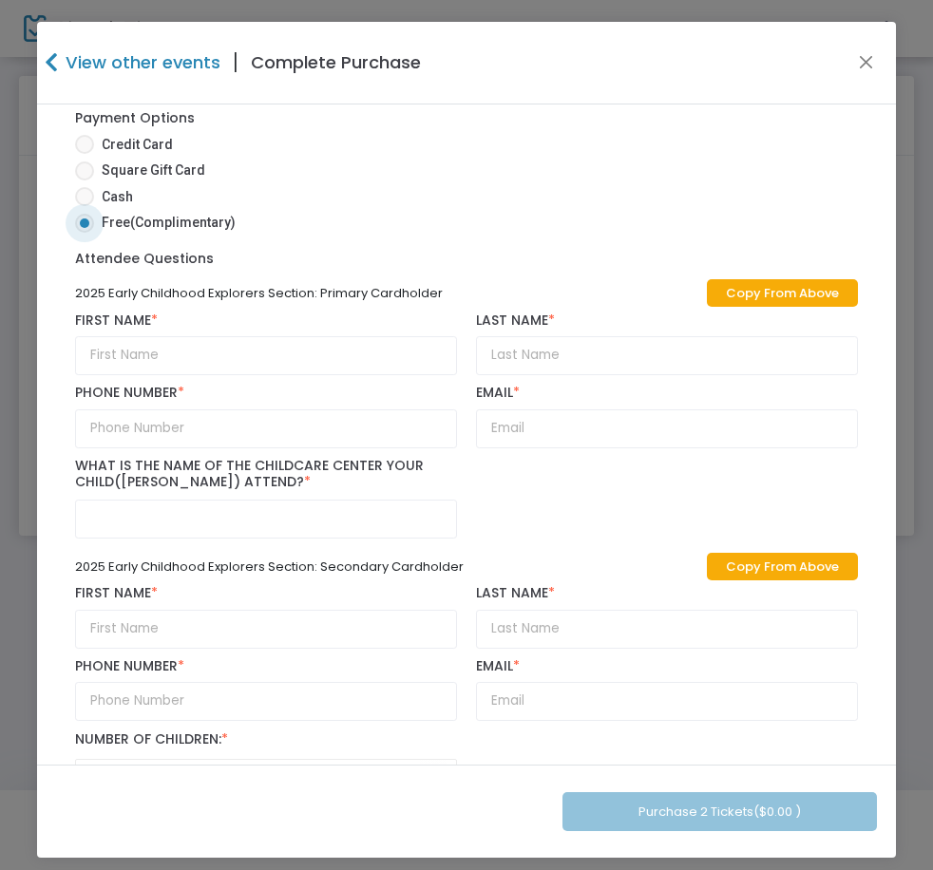
click at [725, 293] on link "Copy From Above" at bounding box center [782, 293] width 151 height 28
click at [745, 574] on link "Copy From Above" at bounding box center [782, 567] width 151 height 28
click at [171, 632] on input "text" at bounding box center [266, 629] width 382 height 39
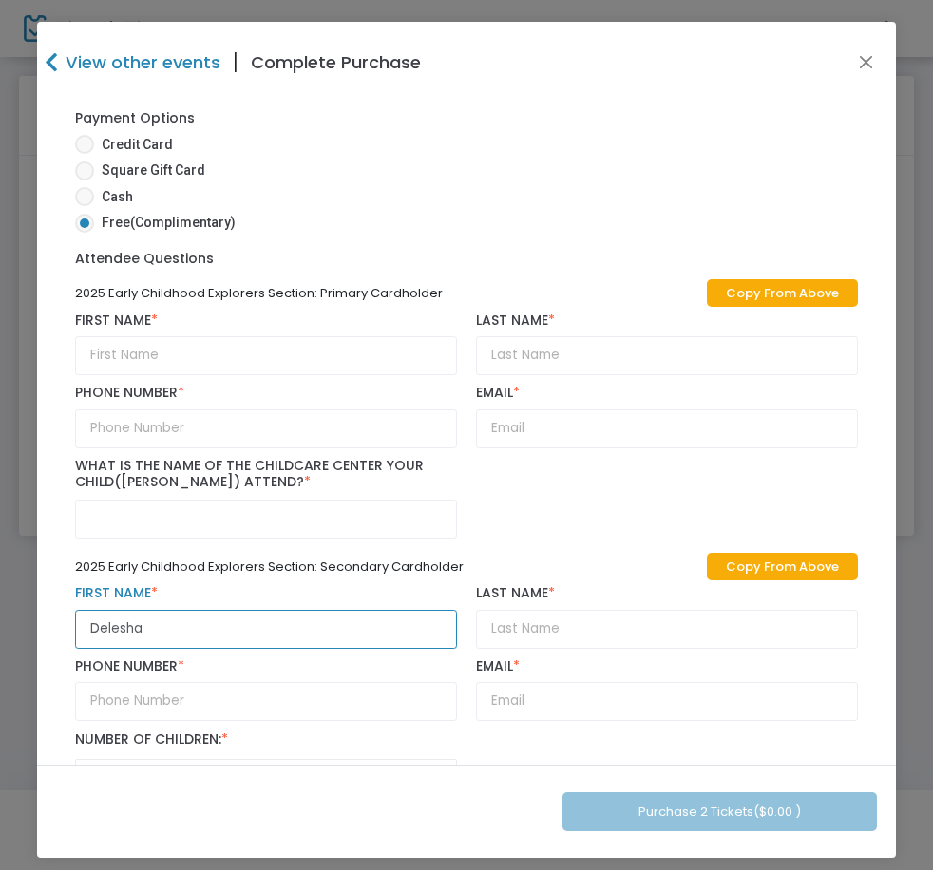
click at [171, 632] on input "Delesha" at bounding box center [266, 629] width 382 height 39
paste input "[PERSON_NAME]"
type input "[PERSON_NAME]"
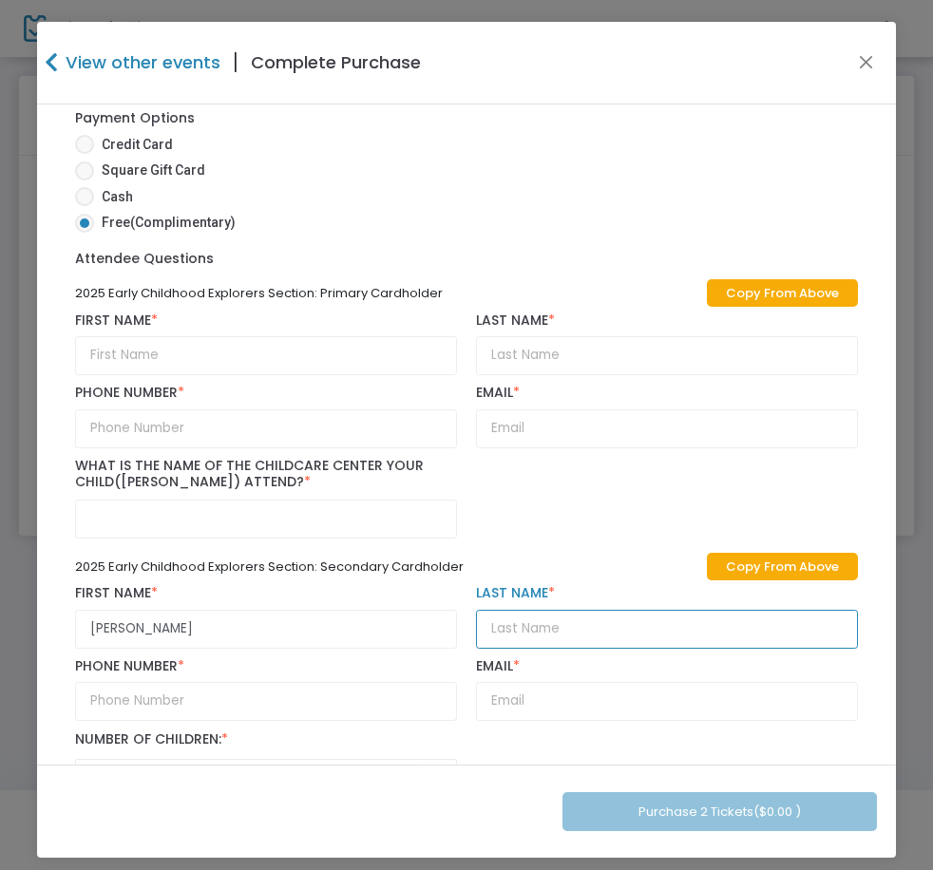
click at [530, 623] on input "text" at bounding box center [667, 629] width 382 height 39
click at [530, 623] on input "[PERSON_NAME]" at bounding box center [667, 629] width 382 height 39
paste input "[PERSON_NAME]"
type input "[PERSON_NAME]"
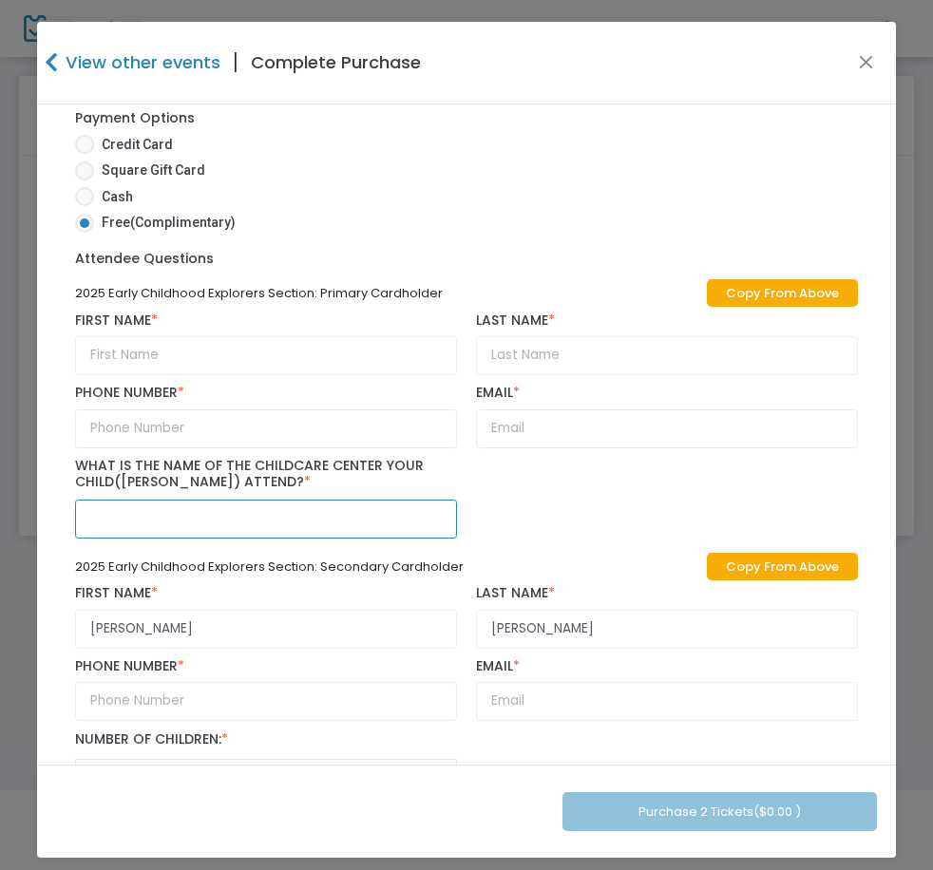
click at [334, 521] on input "text" at bounding box center [266, 519] width 382 height 39
paste input "[US_STATE] Children's Home Society"
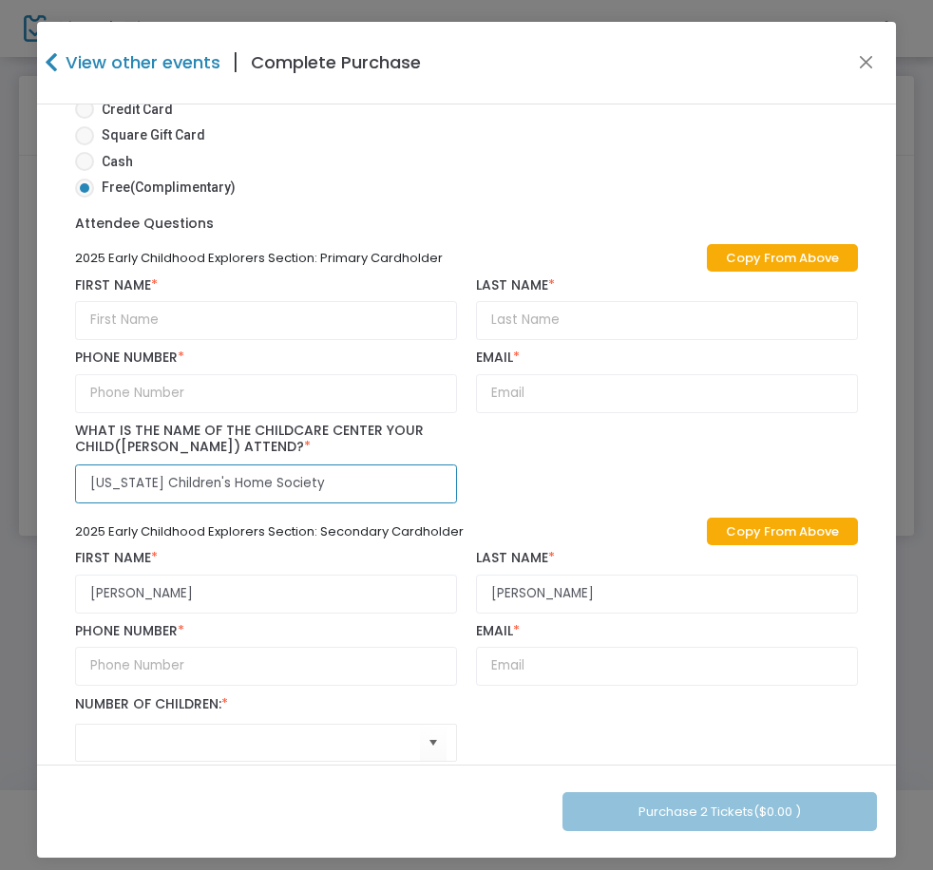
scroll to position [730, 0]
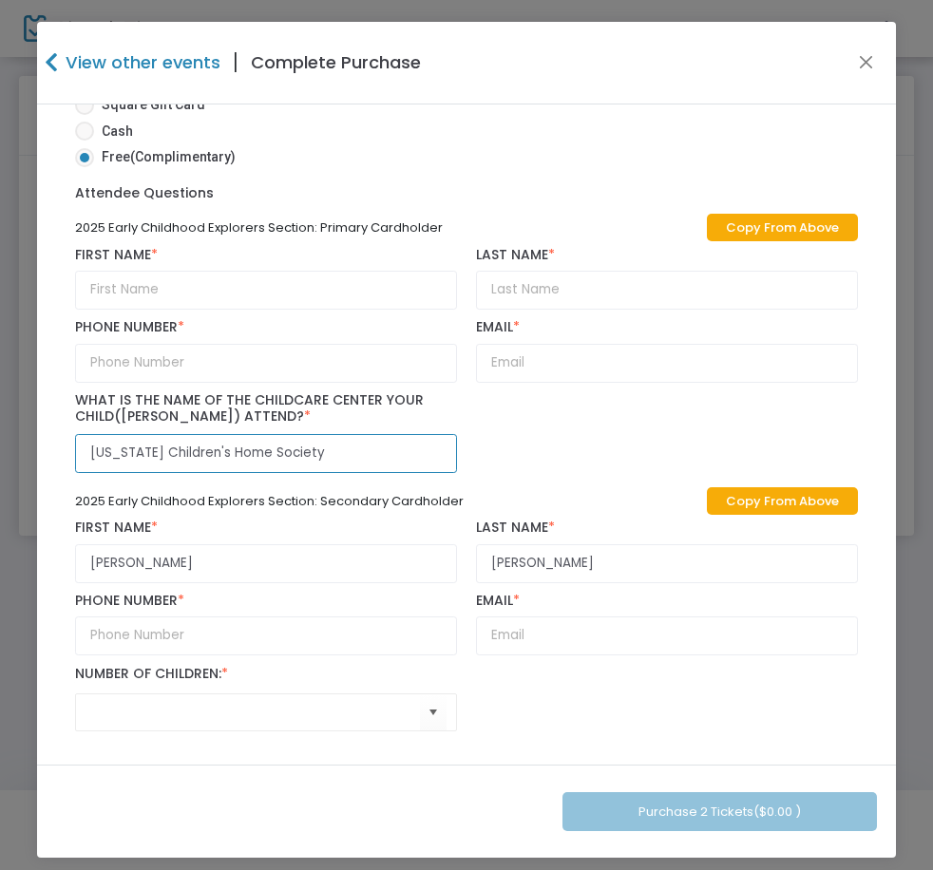
type input "[US_STATE] Children's Home Society"
drag, startPoint x: 423, startPoint y: 710, endPoint x: 339, endPoint y: 697, distance: 84.5
click at [423, 710] on span "Select" at bounding box center [433, 711] width 31 height 31
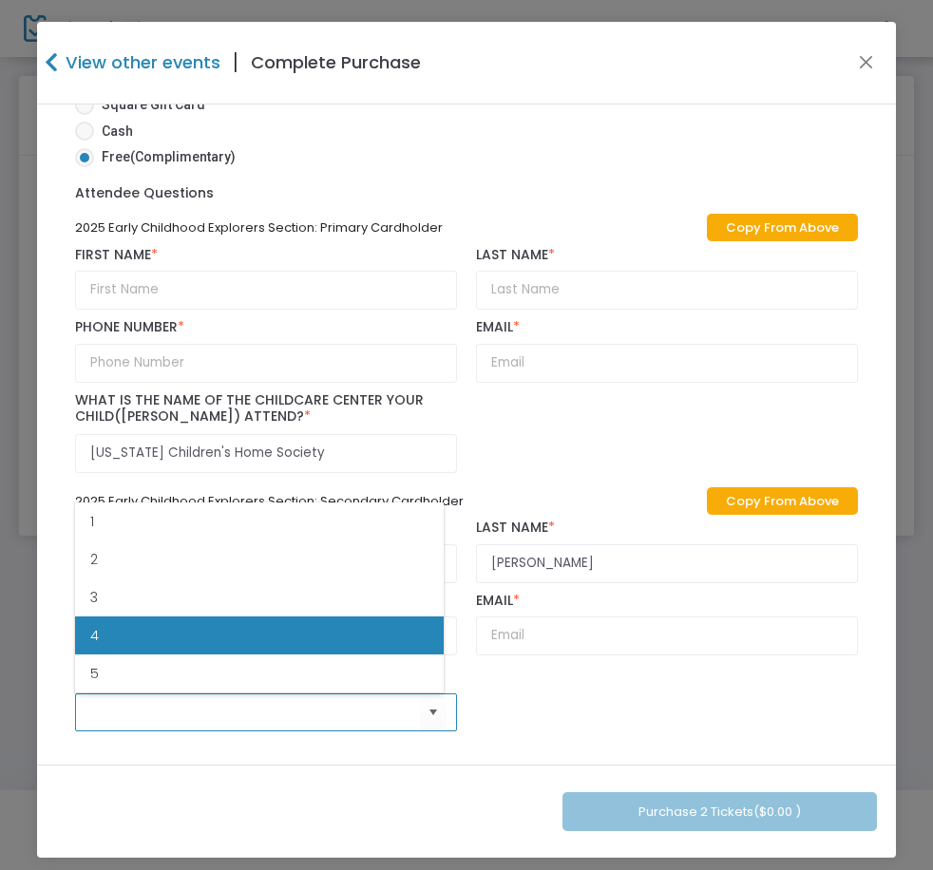
click at [130, 653] on li "4" at bounding box center [259, 635] width 369 height 38
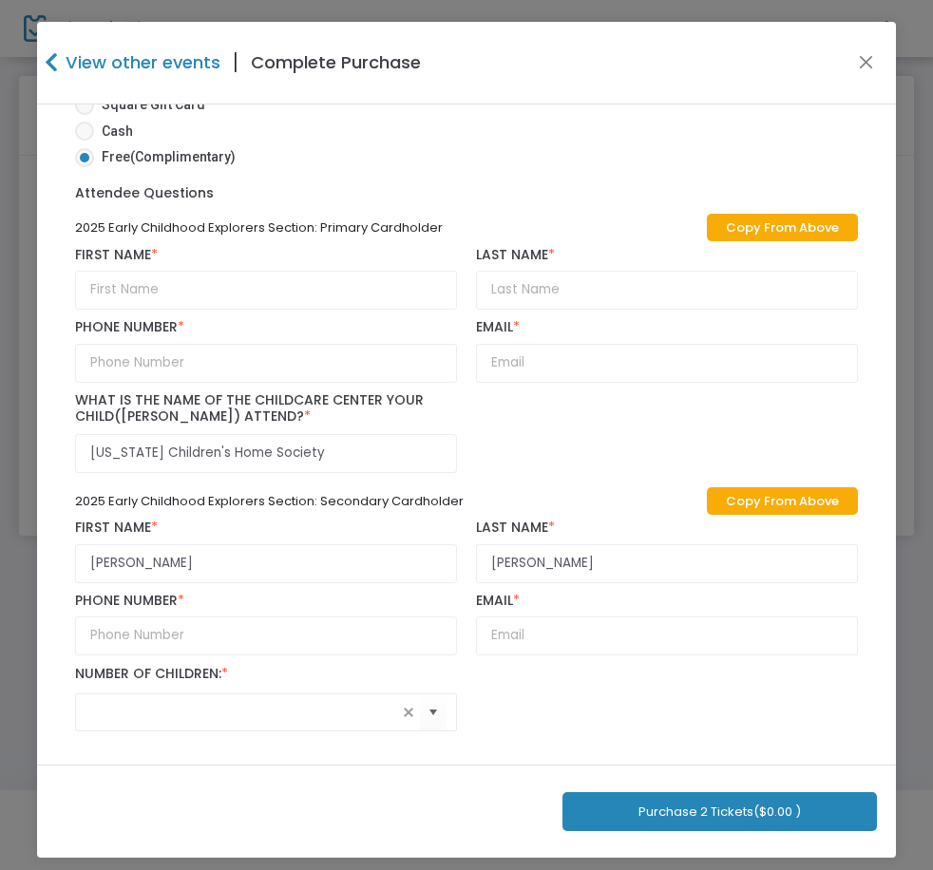
drag, startPoint x: 687, startPoint y: 812, endPoint x: 780, endPoint y: 789, distance: 95.8
click at [685, 810] on button "Purchase 2 Tickets ($0.00 )" at bounding box center [719, 811] width 314 height 39
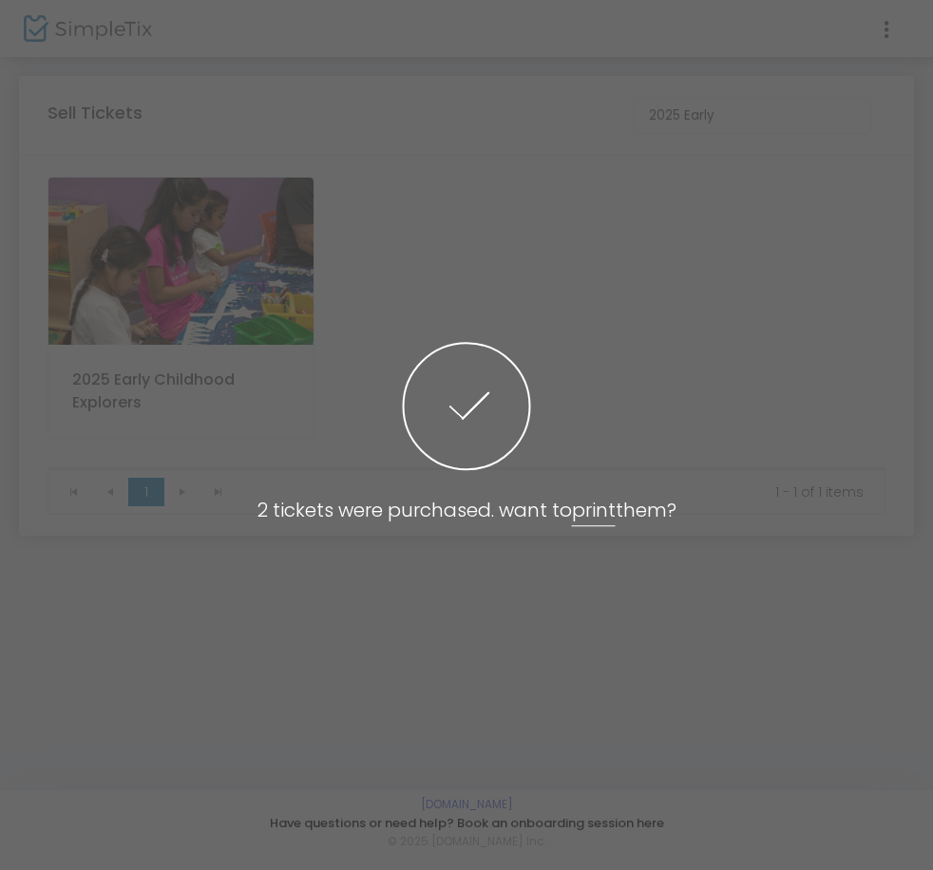
click at [131, 230] on span at bounding box center [466, 435] width 933 height 870
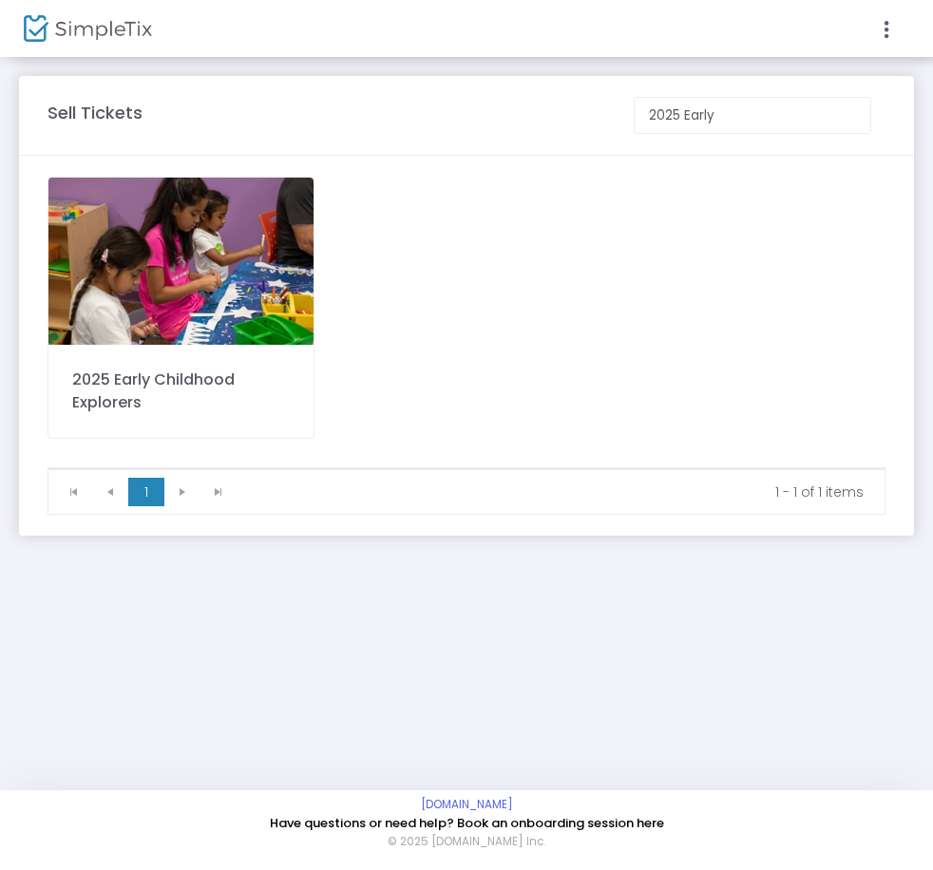
click at [248, 290] on img at bounding box center [180, 261] width 265 height 167
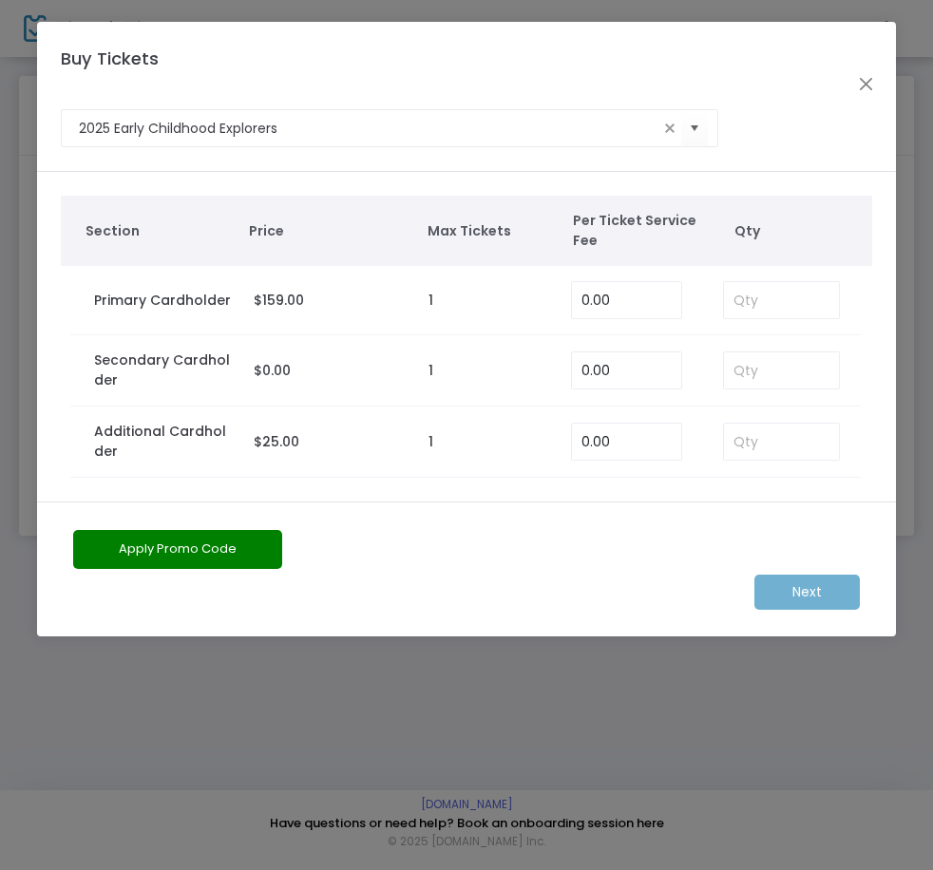
drag, startPoint x: 758, startPoint y: 322, endPoint x: 762, endPoint y: 300, distance: 22.2
click at [758, 321] on td at bounding box center [782, 300] width 157 height 69
click at [762, 300] on input at bounding box center [781, 300] width 115 height 36
type input "1"
drag, startPoint x: 763, startPoint y: 377, endPoint x: 786, endPoint y: 488, distance: 113.6
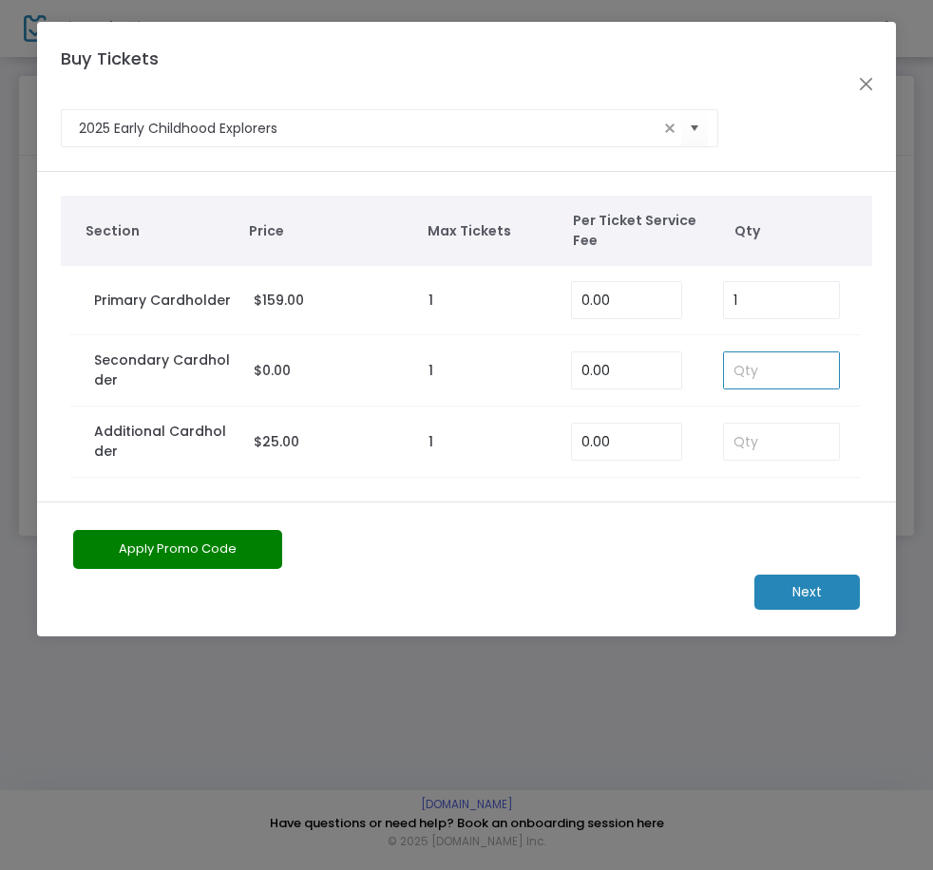
click at [762, 377] on input at bounding box center [781, 370] width 115 height 36
type input "1"
click at [786, 584] on m-button "Next" at bounding box center [806, 592] width 105 height 35
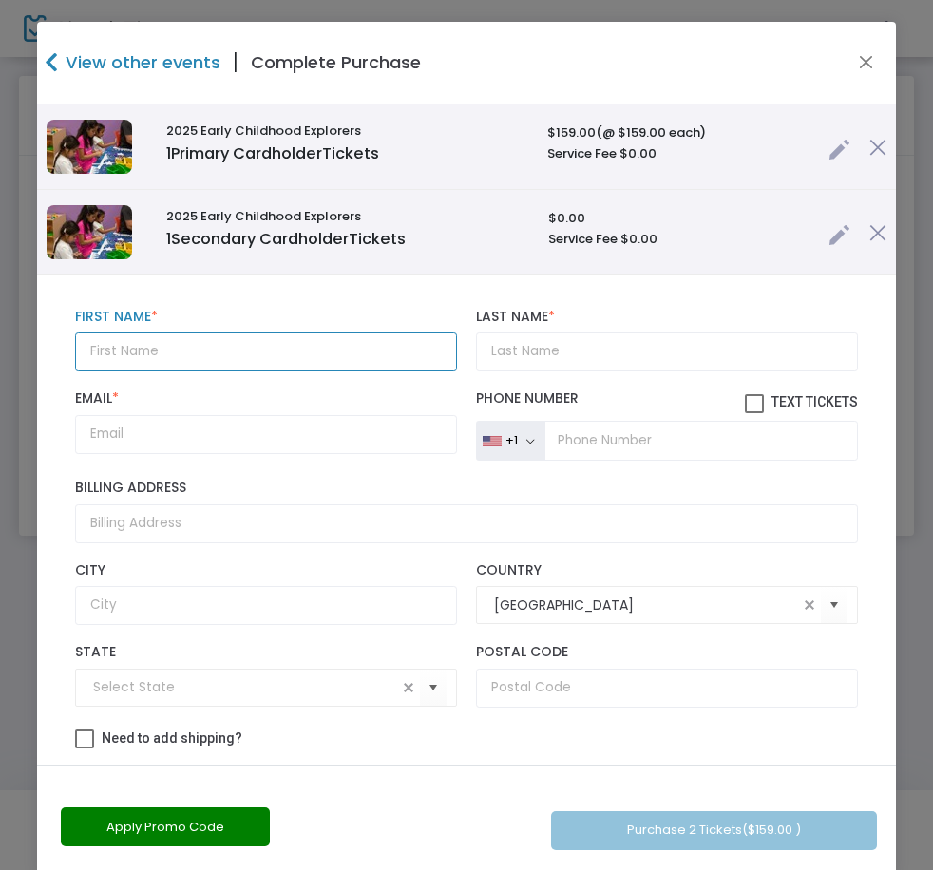
click at [104, 332] on input "text" at bounding box center [266, 351] width 382 height 39
paste input "[PERSON_NAME]"
type input "c"
paste input "[PERSON_NAME]"
type input "[PERSON_NAME]"
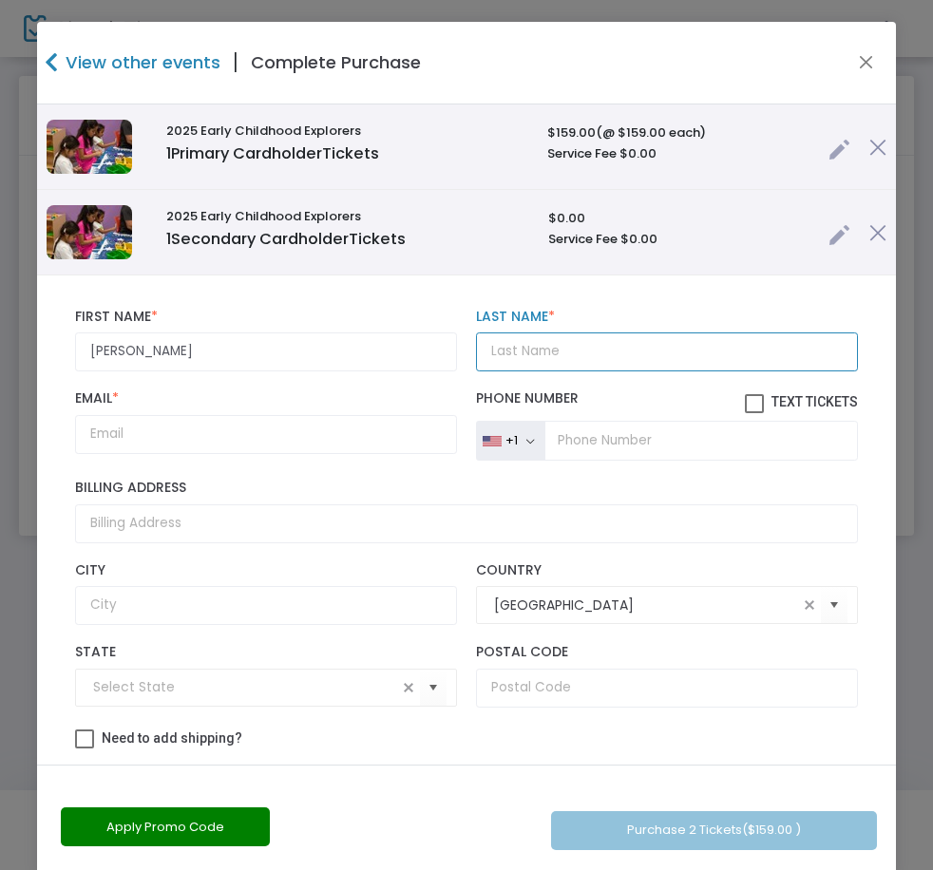
drag, startPoint x: 563, startPoint y: 369, endPoint x: 548, endPoint y: 370, distance: 15.2
click at [563, 368] on input "Last Name *" at bounding box center [667, 351] width 382 height 39
paste input "[PERSON_NAME]"
type input "[PERSON_NAME]"
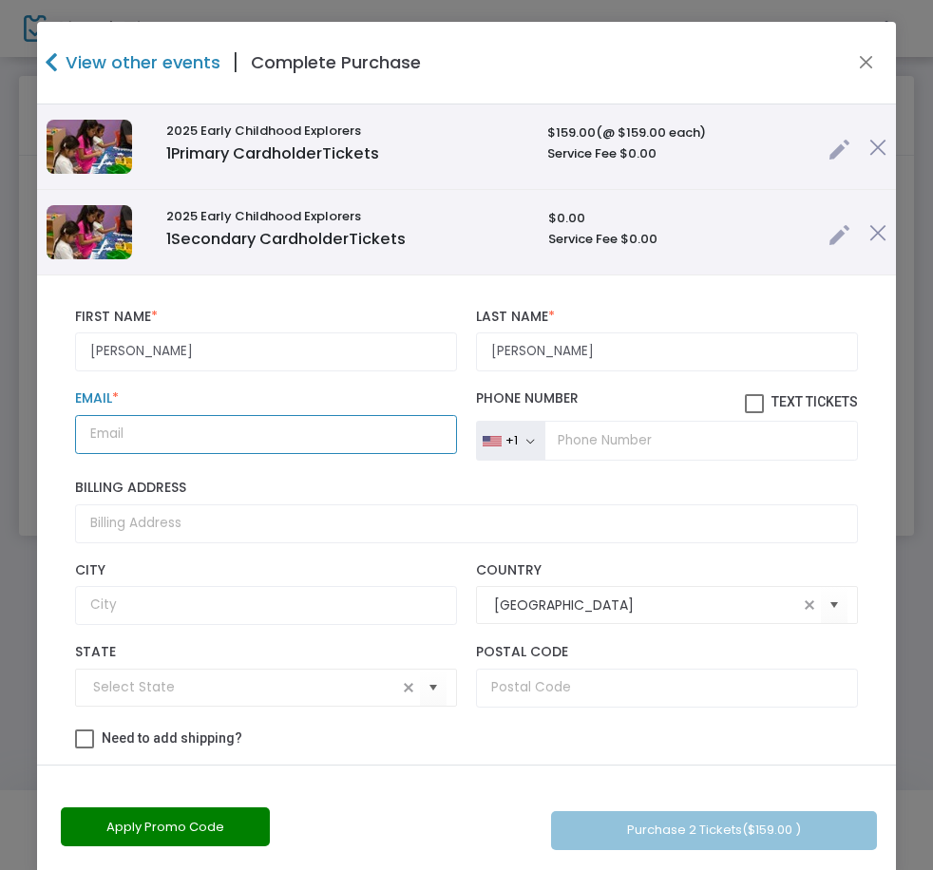
drag, startPoint x: 215, startPoint y: 443, endPoint x: 240, endPoint y: 445, distance: 25.7
click at [214, 444] on input "Email *" at bounding box center [266, 434] width 382 height 39
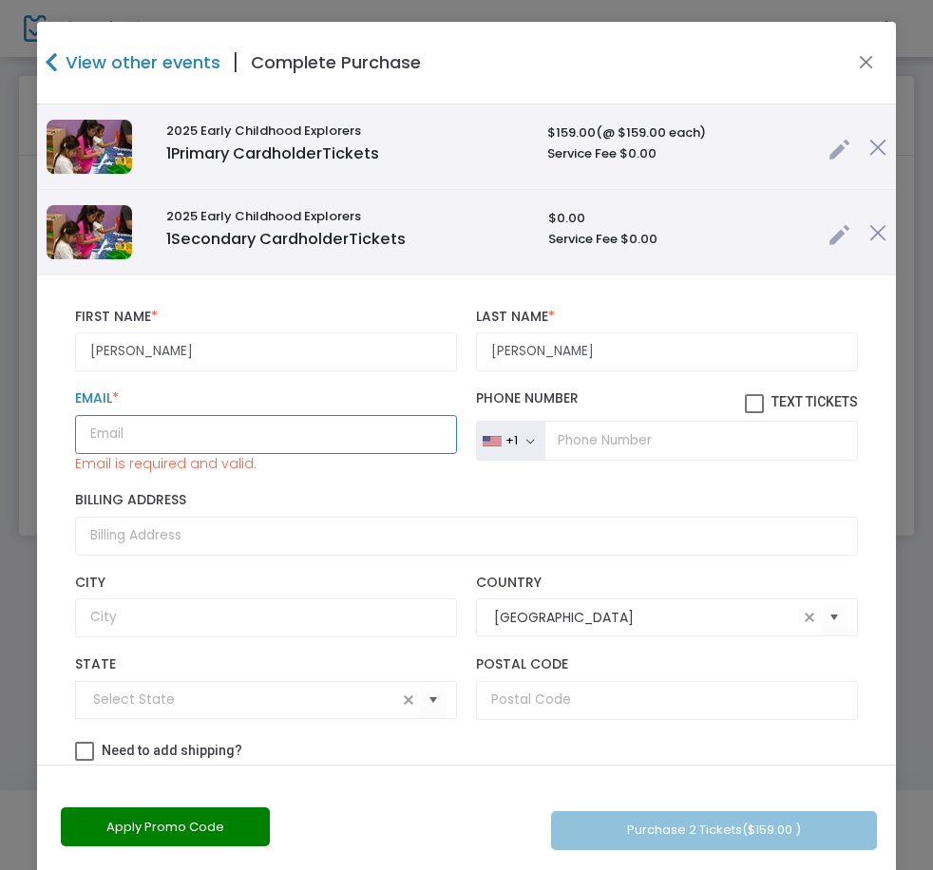
click at [132, 426] on input "Email *" at bounding box center [266, 434] width 382 height 39
paste input "[EMAIL_ADDRESS][DOMAIN_NAME]"
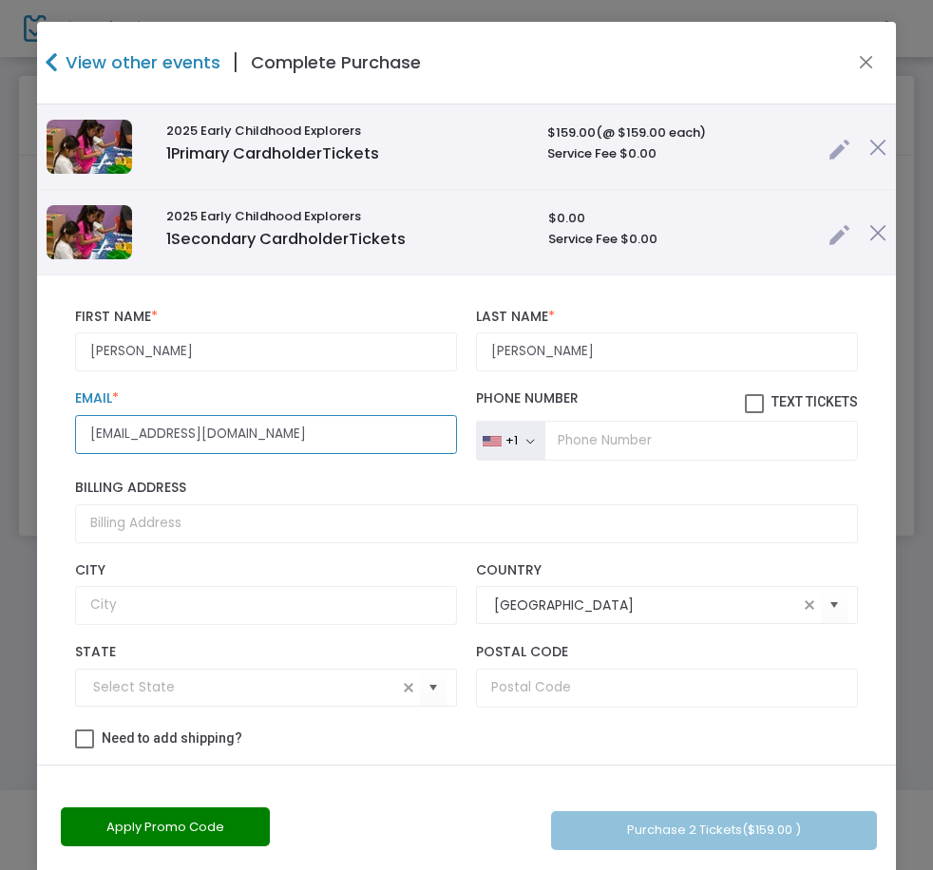
type input "[EMAIL_ADDRESS][DOMAIN_NAME]"
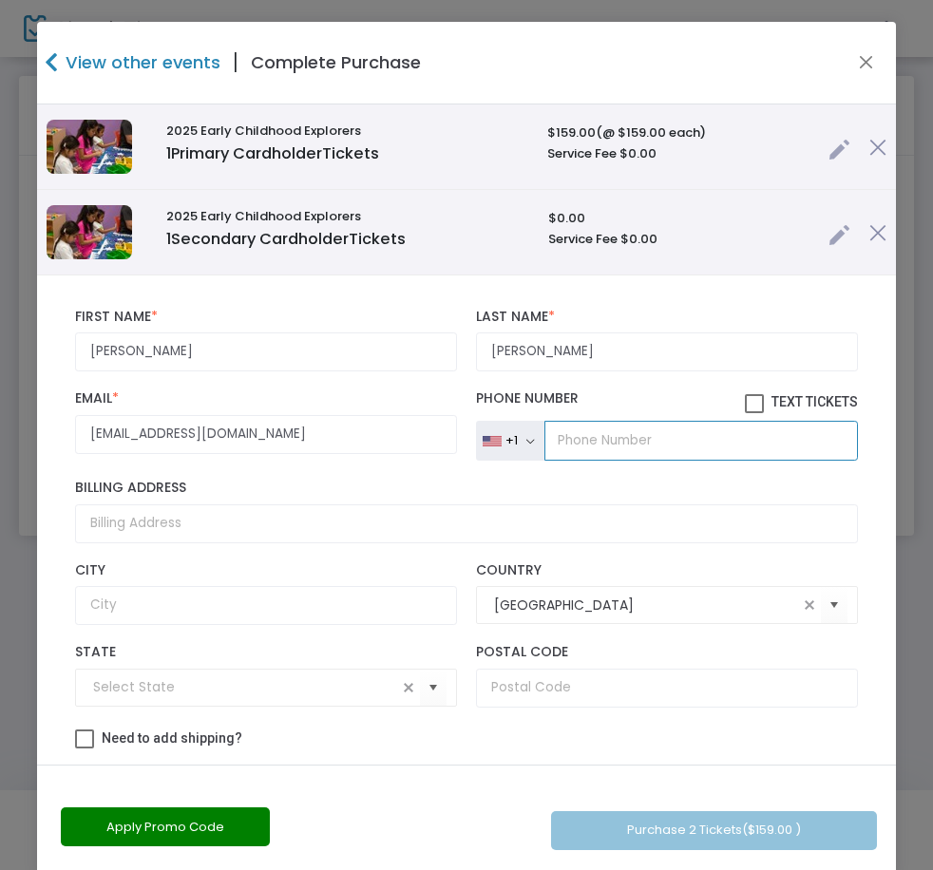
click at [689, 425] on input "tel" at bounding box center [700, 441] width 313 height 40
paste input "[PHONE_NUMBER]"
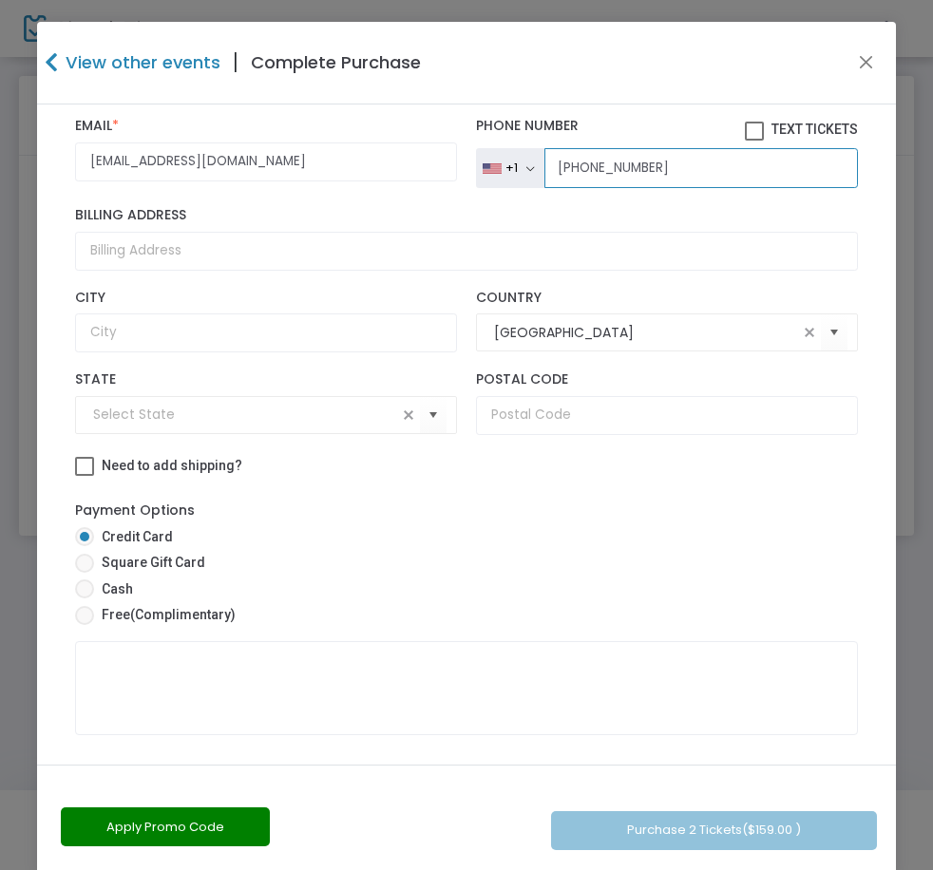
scroll to position [285, 0]
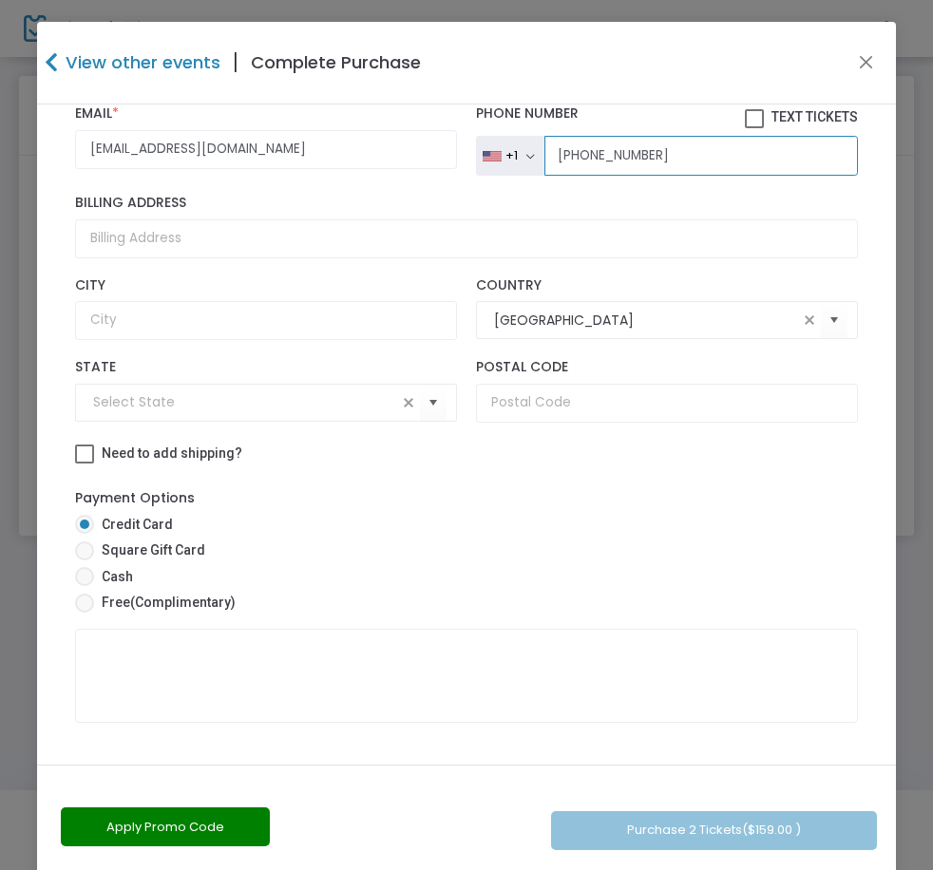
type input "[PHONE_NUMBER]"
click at [196, 593] on span "Free (Complimentary)" at bounding box center [165, 603] width 142 height 20
click at [85, 613] on input "Free (Complimentary)" at bounding box center [84, 613] width 1 height 1
radio input "true"
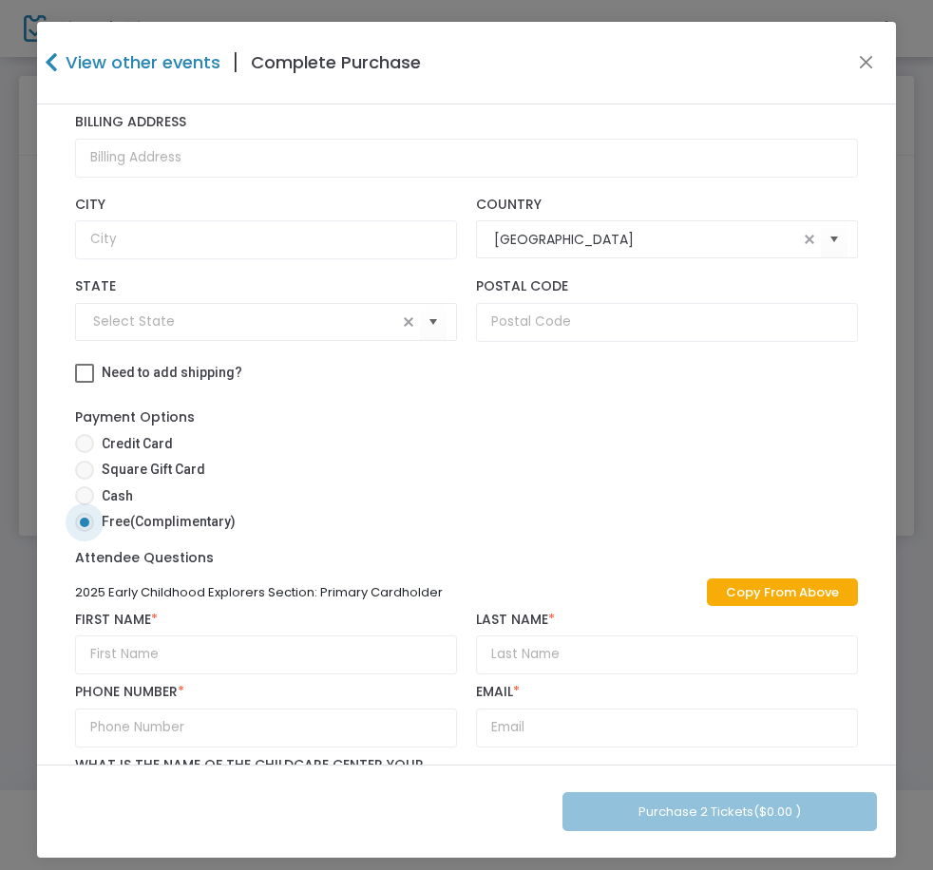
scroll to position [570, 0]
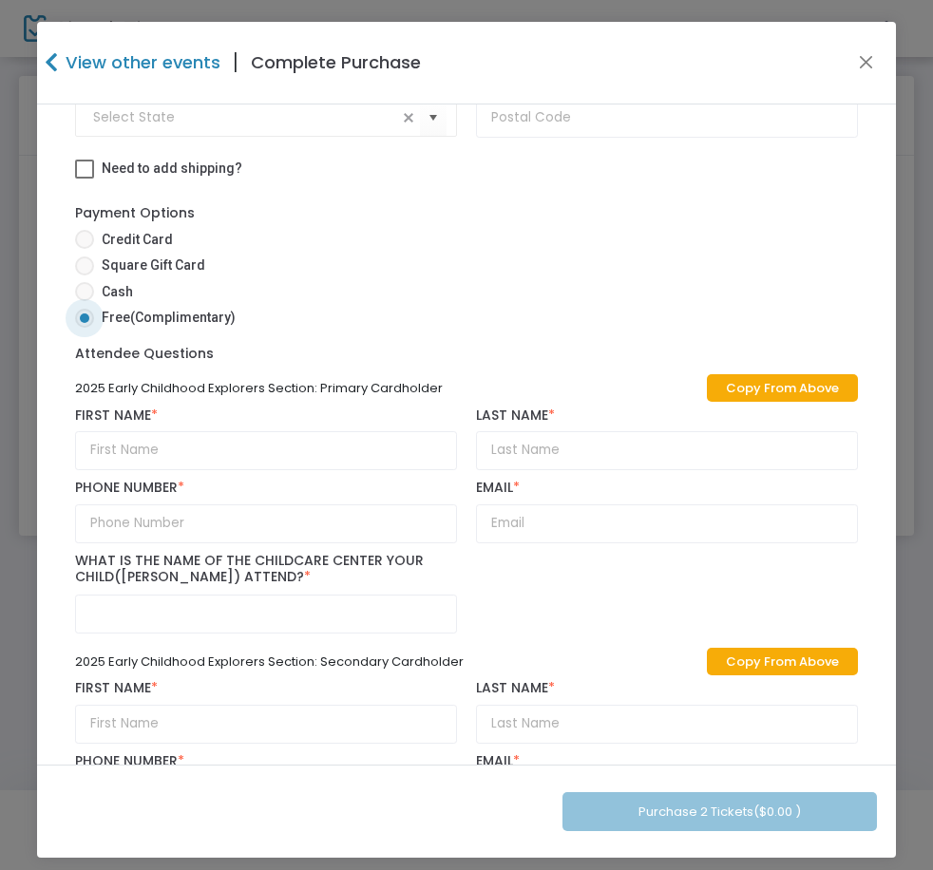
click at [717, 387] on link "Copy From Above" at bounding box center [782, 388] width 151 height 28
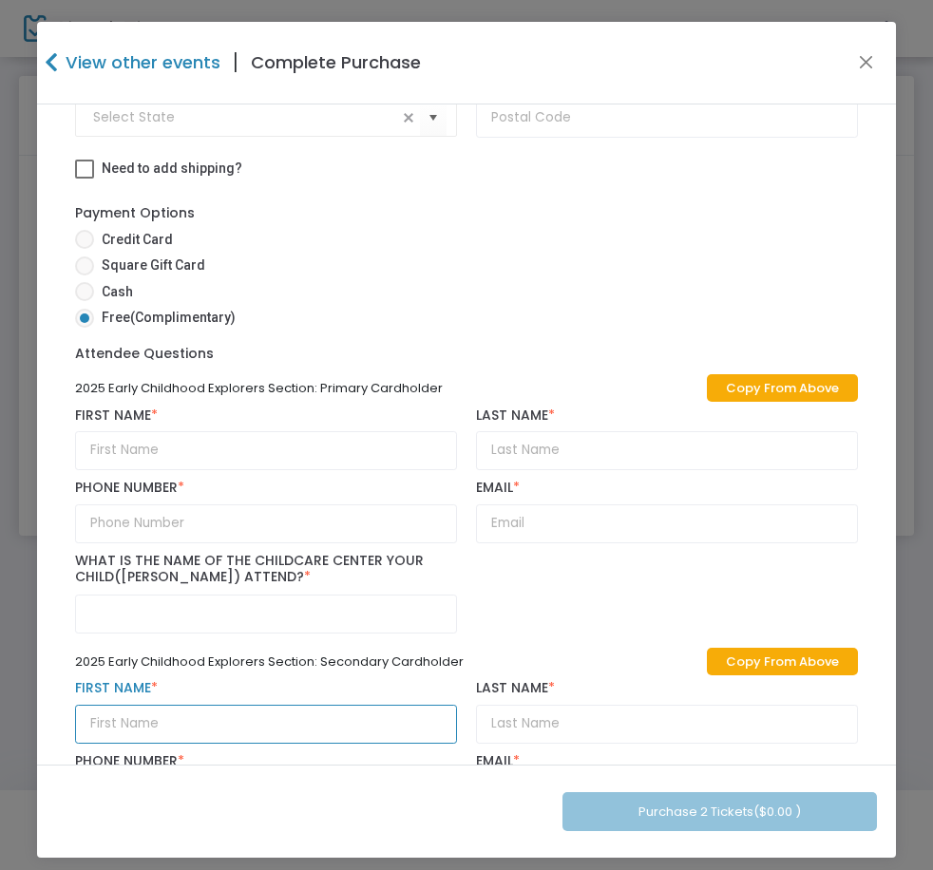
drag, startPoint x: 146, startPoint y: 734, endPoint x: 155, endPoint y: 729, distance: 10.3
click at [146, 734] on input "text" at bounding box center [266, 724] width 382 height 39
paste input "[PERSON_NAME]"
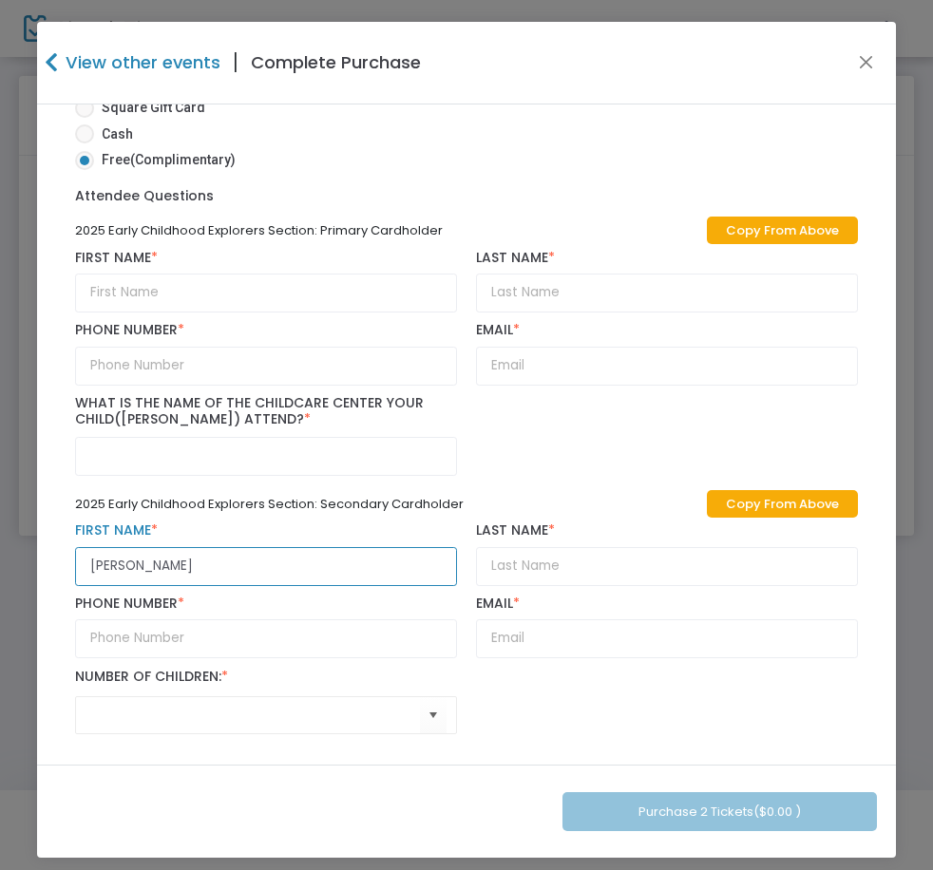
scroll to position [730, 0]
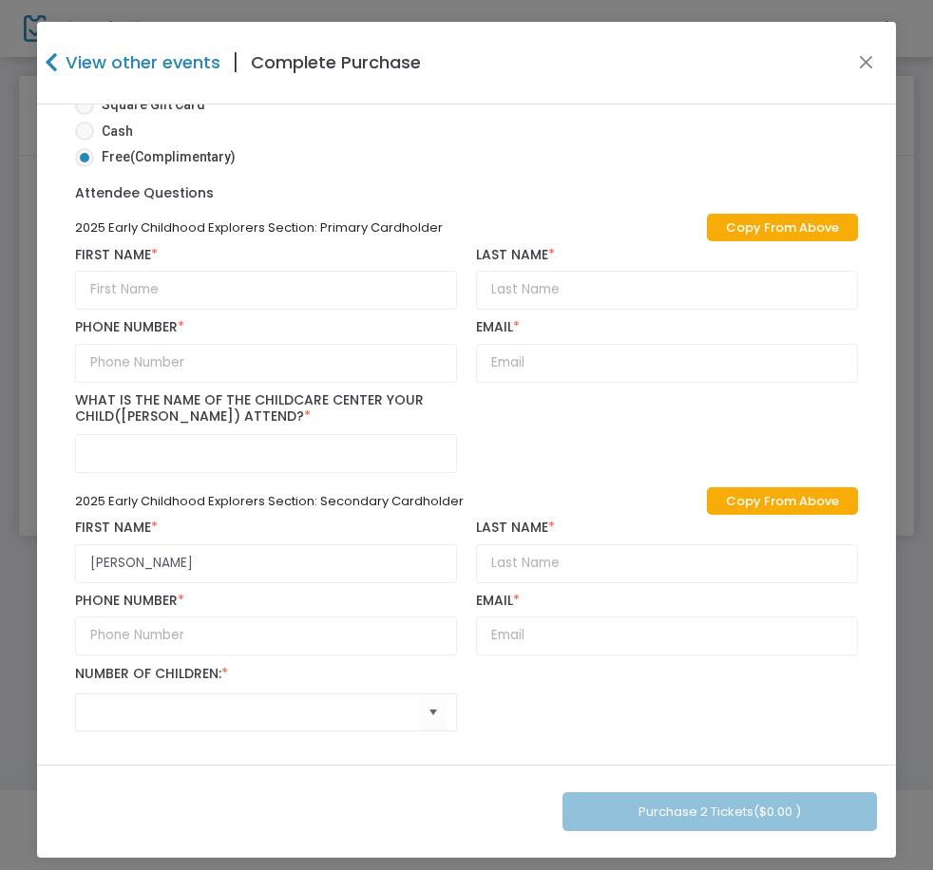
click at [713, 481] on div "2025 Early Childhood Explorers Section: Primary Cardholder Copy From Above Firs…" at bounding box center [466, 474] width 801 height 531
click at [725, 498] on link "Copy From Above" at bounding box center [782, 501] width 151 height 28
click at [185, 574] on input "[PERSON_NAME]" at bounding box center [266, 563] width 382 height 39
click at [185, 573] on input "[PERSON_NAME]" at bounding box center [266, 563] width 382 height 39
click at [184, 571] on input "[PERSON_NAME]" at bounding box center [266, 563] width 382 height 39
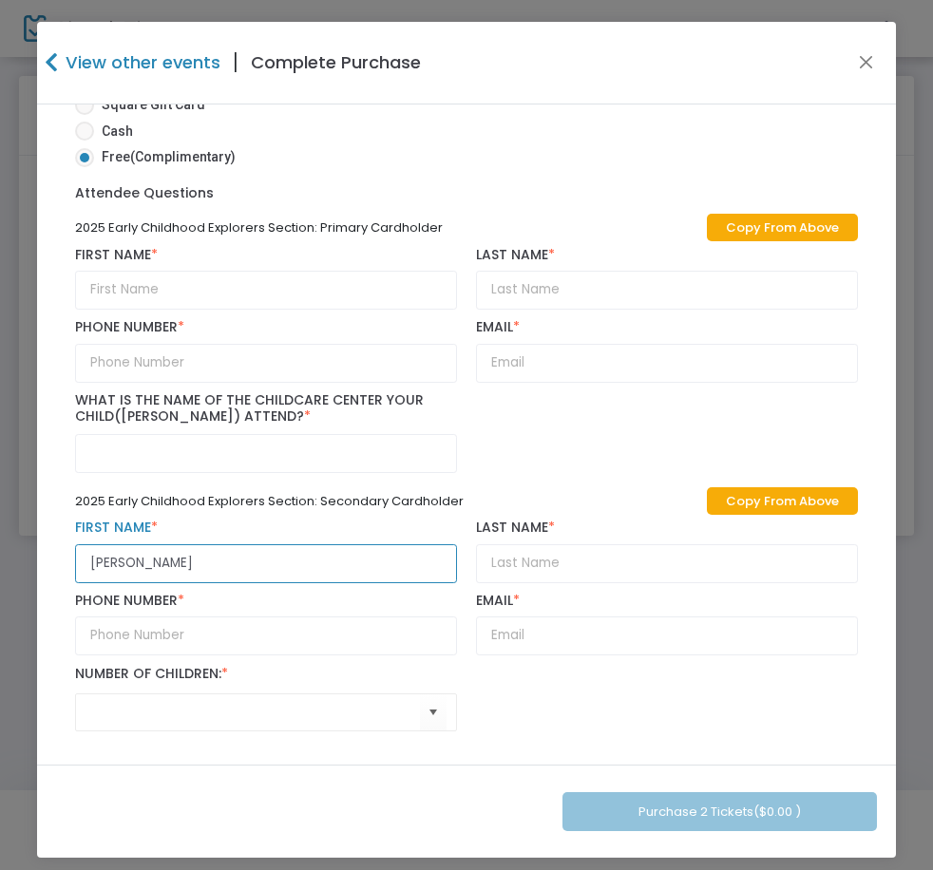
paste input "[PERSON_NAME]"
type input "OliviaMiguel"
drag, startPoint x: 199, startPoint y: 571, endPoint x: -3, endPoint y: 559, distance: 201.8
click at [0, 559] on html "Processing... please wait Box Office Sell Tickets Bookings Sell Season Pass Ven…" at bounding box center [466, 435] width 933 height 870
paste input "[PERSON_NAME]"
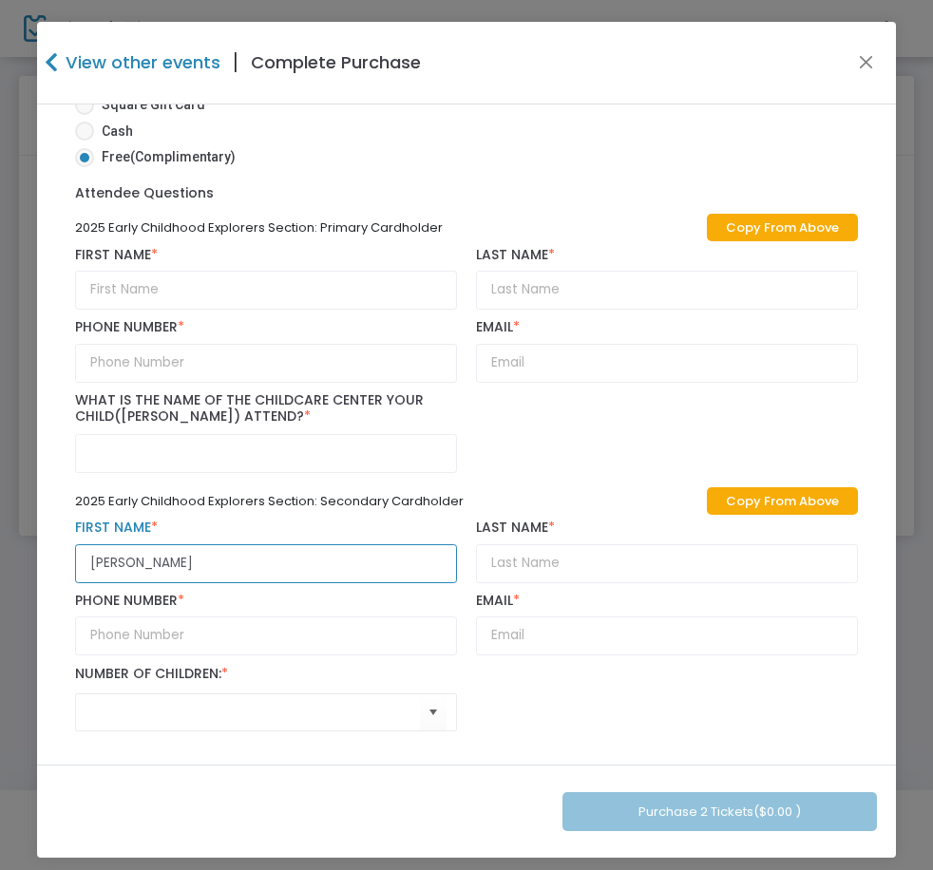
type input "[PERSON_NAME]"
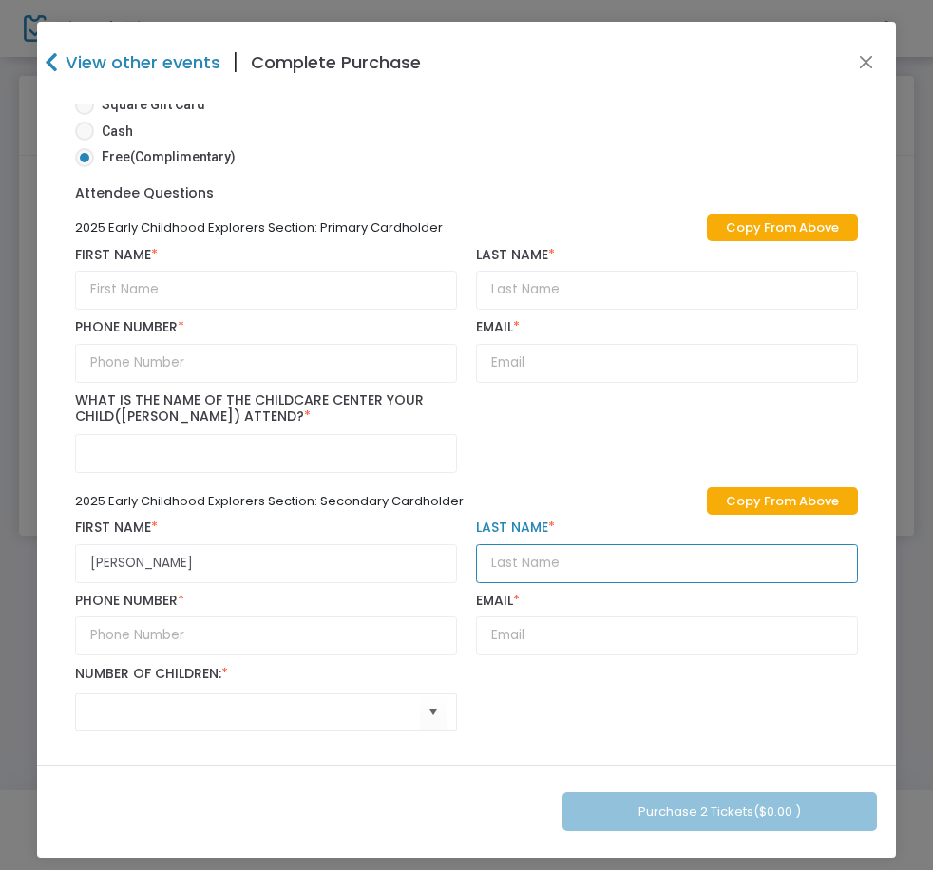
click at [650, 553] on input "text" at bounding box center [667, 563] width 382 height 39
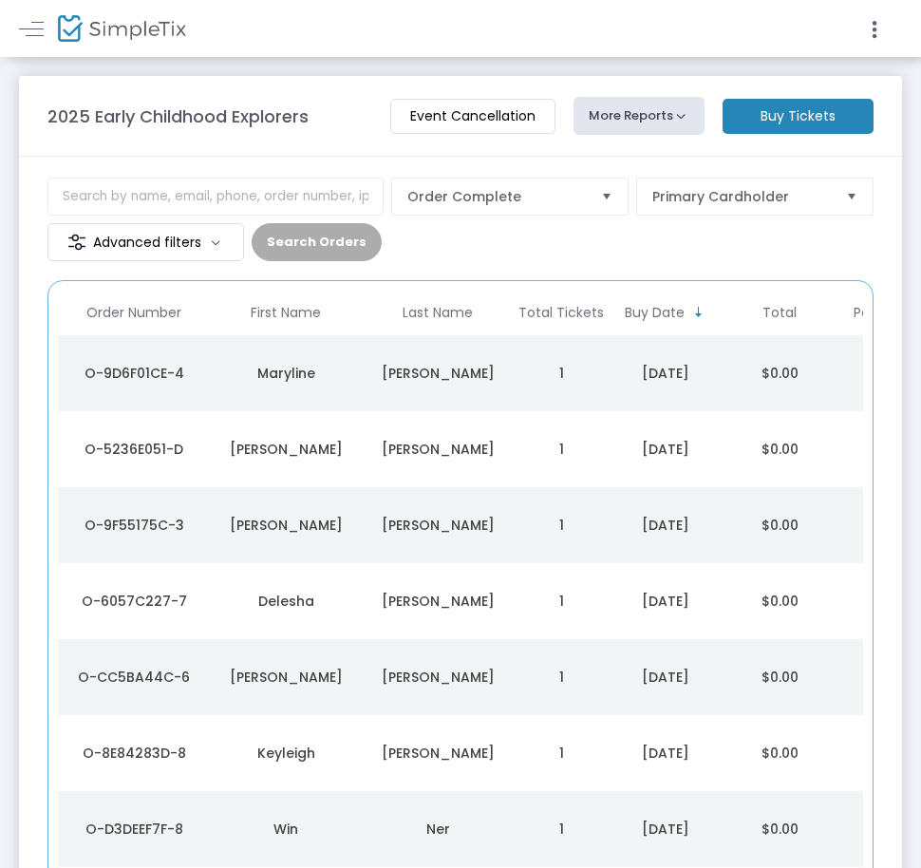
click at [477, 383] on td "[PERSON_NAME]" at bounding box center [438, 373] width 152 height 76
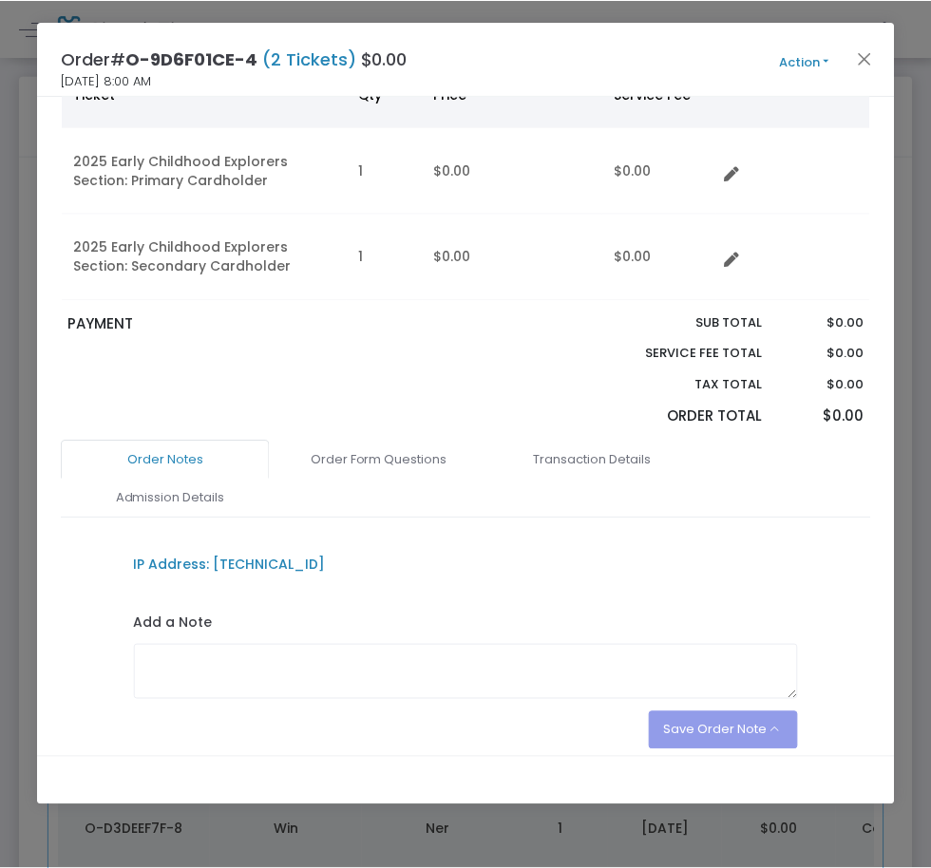
scroll to position [190, 0]
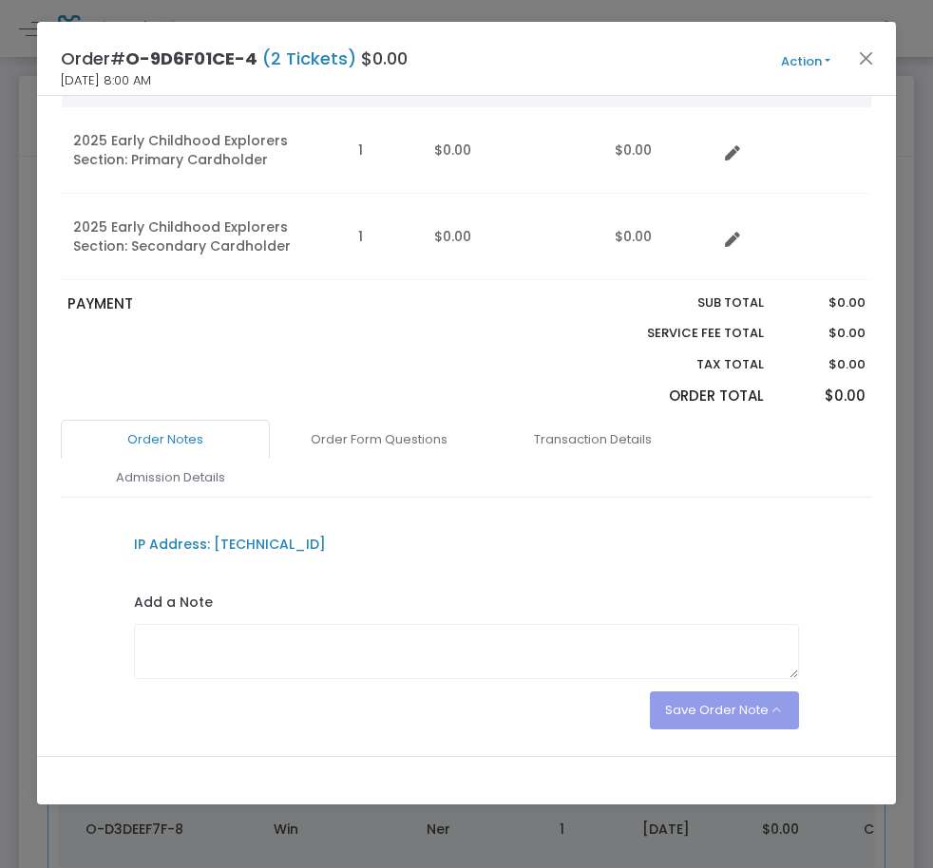
click at [779, 66] on button "Action" at bounding box center [806, 61] width 114 height 21
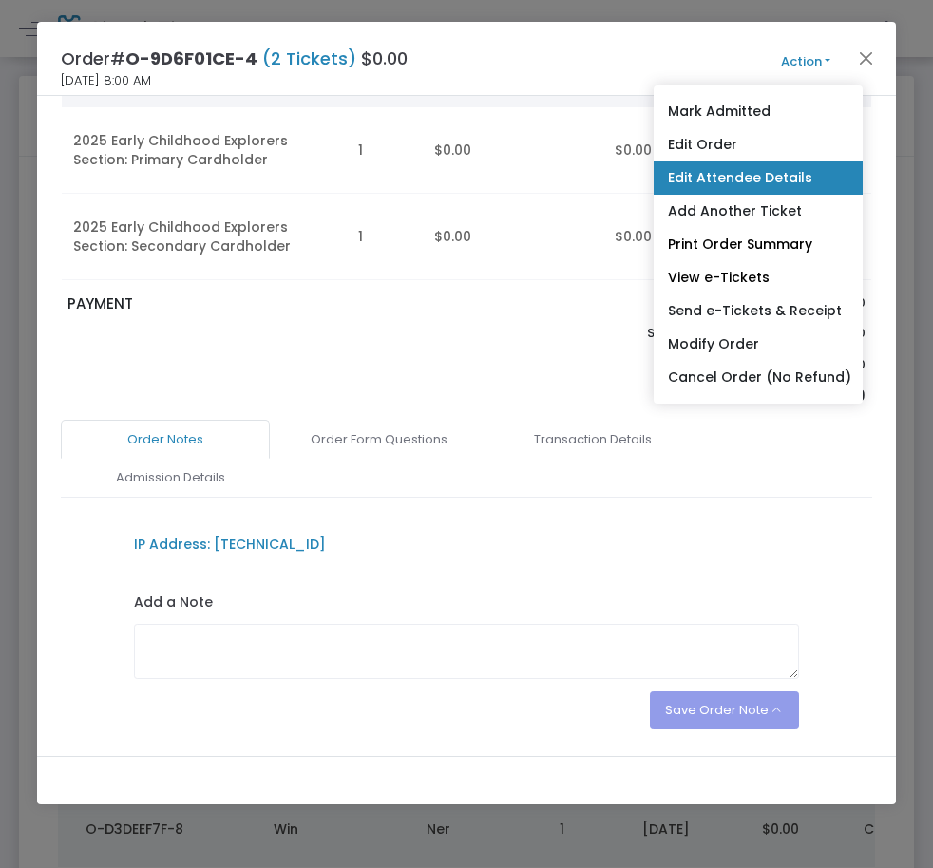
click at [812, 177] on link "Edit Attendee Details" at bounding box center [758, 177] width 209 height 33
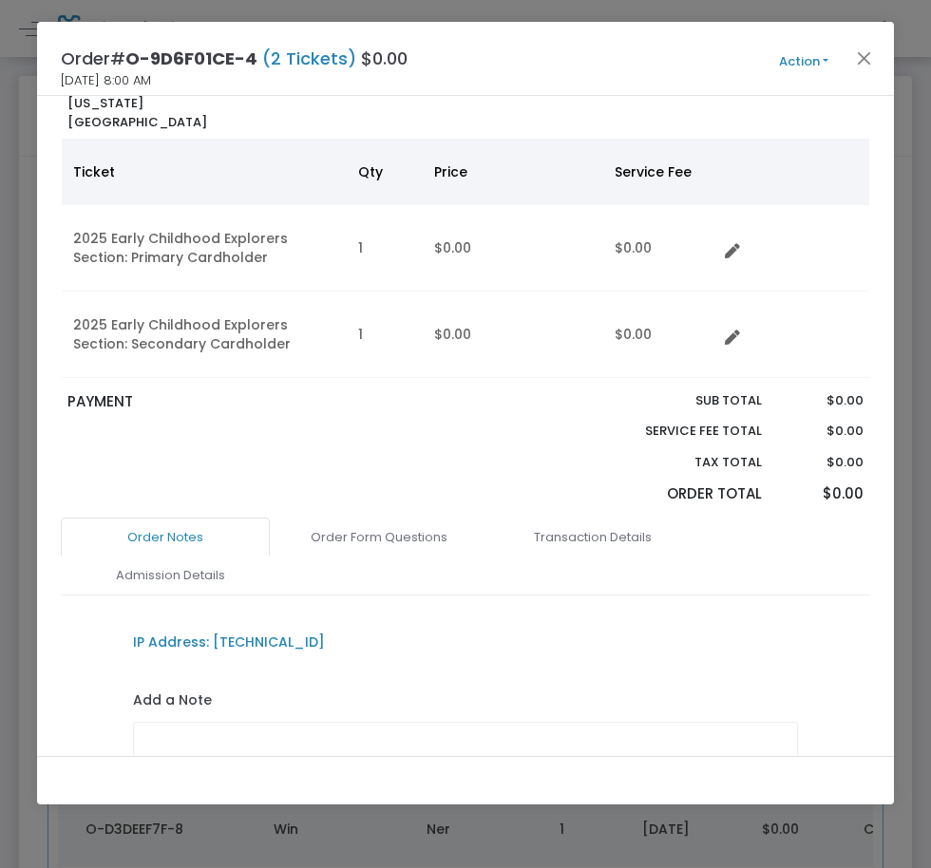
scroll to position [0, 0]
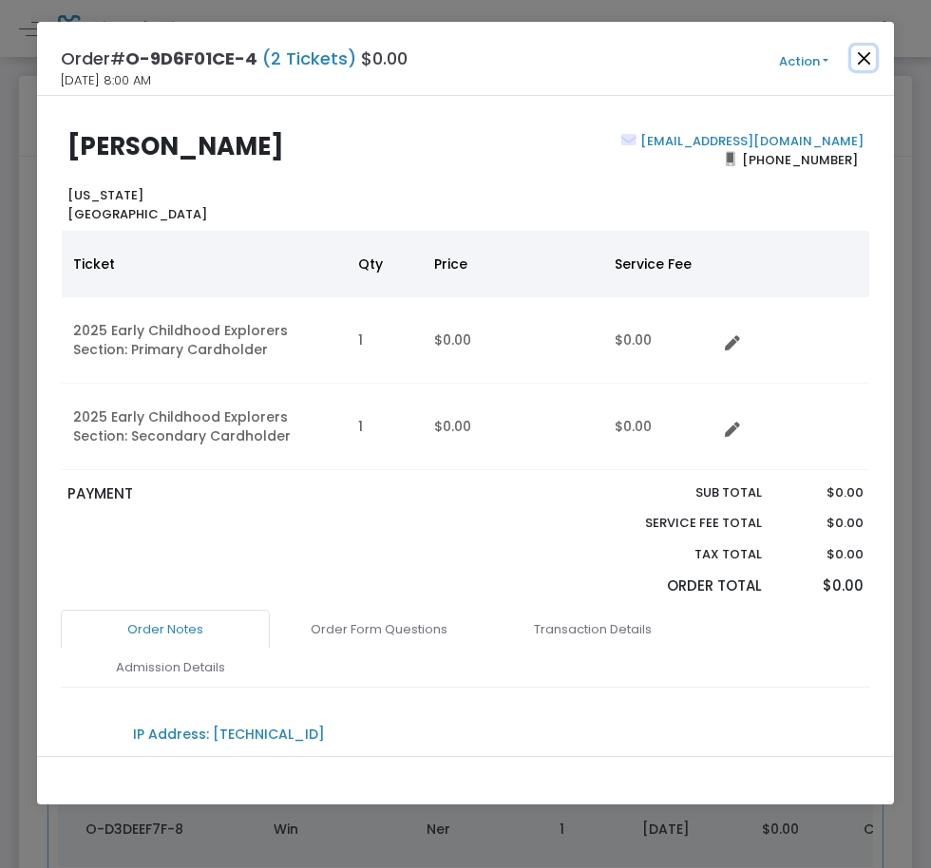
click at [864, 56] on button "Close" at bounding box center [863, 58] width 25 height 25
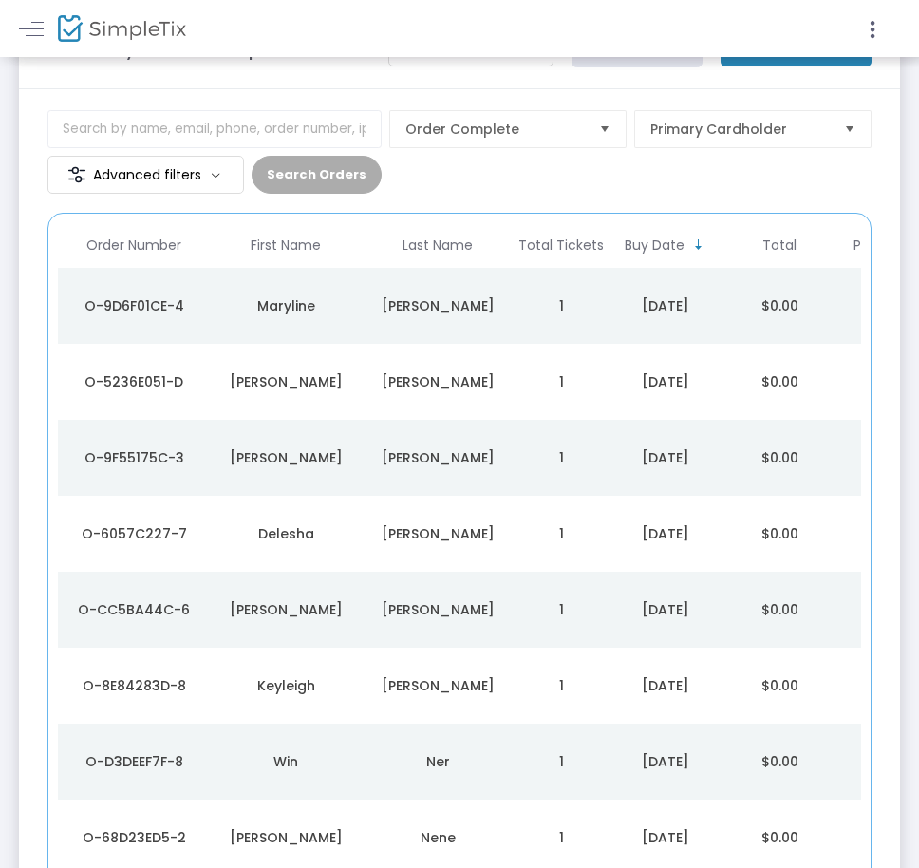
scroll to position [75, 0]
